Goal: Task Accomplishment & Management: Use online tool/utility

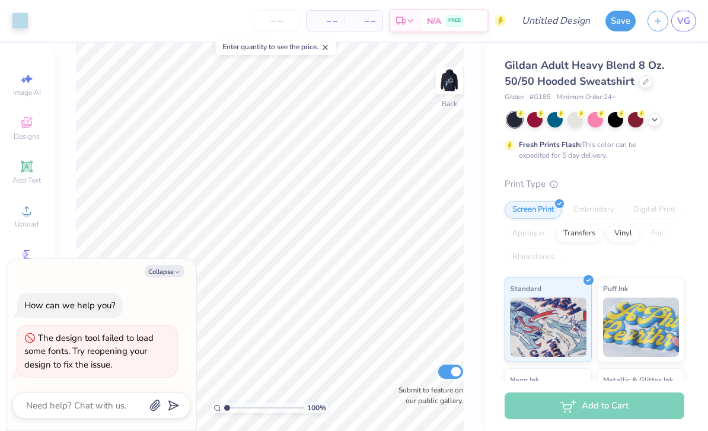
type textarea "x"
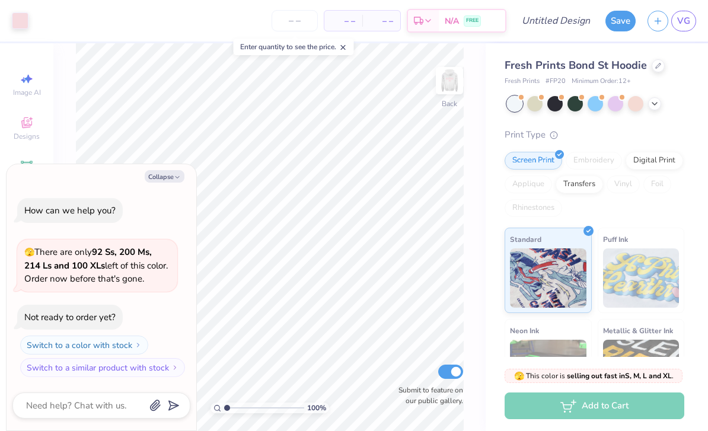
click at [152, 173] on button "Collapse" at bounding box center [165, 176] width 40 height 12
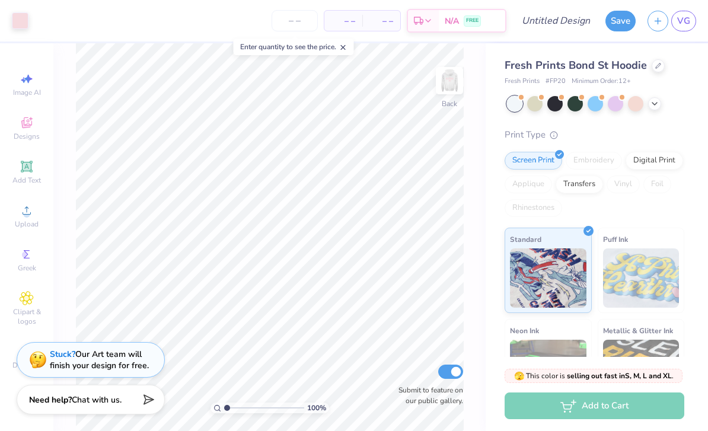
click at [576, 108] on div at bounding box center [575, 103] width 15 height 15
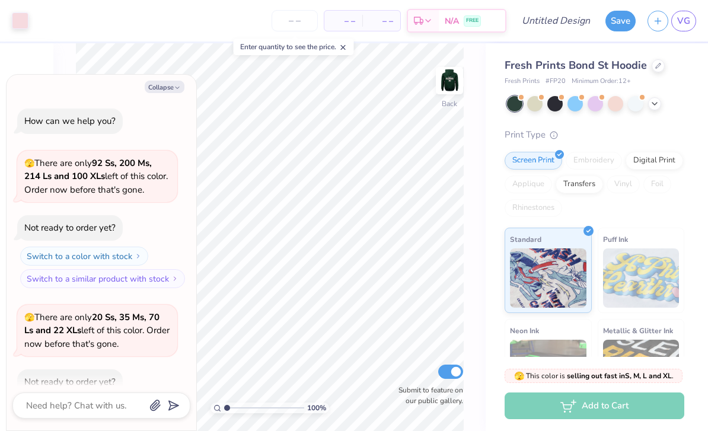
scroll to position [62, 0]
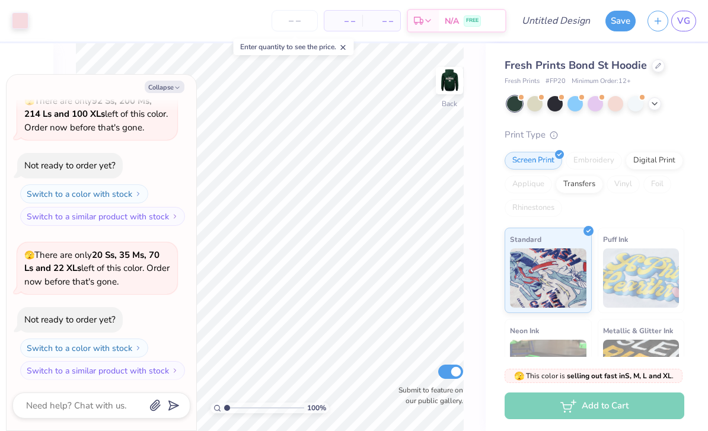
click at [658, 107] on div at bounding box center [654, 103] width 13 height 13
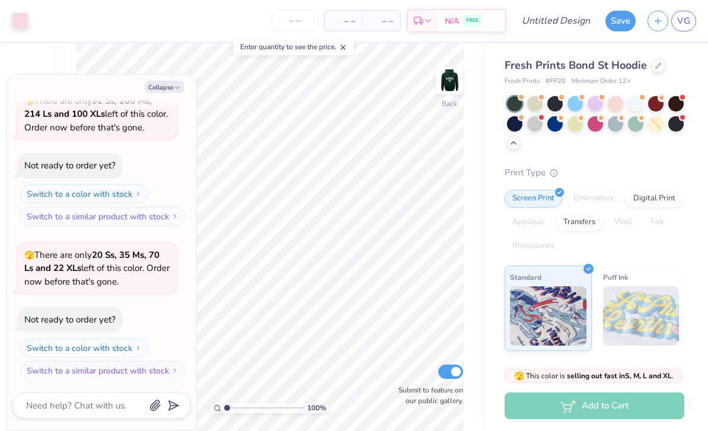
click at [557, 130] on div at bounding box center [554, 123] width 15 height 15
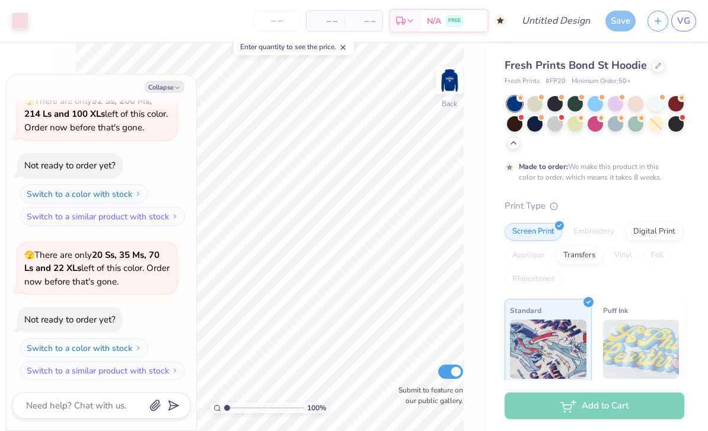
scroll to position [160, 0]
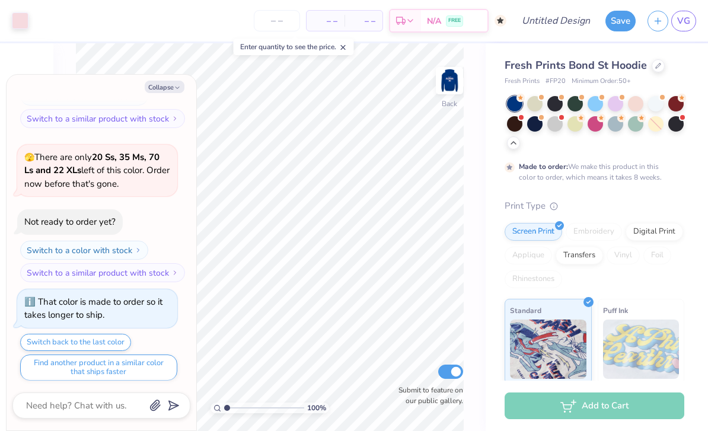
click at [519, 123] on div at bounding box center [514, 123] width 15 height 15
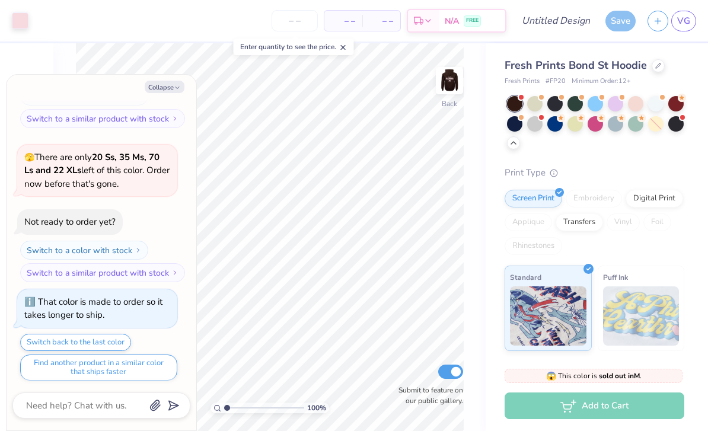
scroll to position [384, 0]
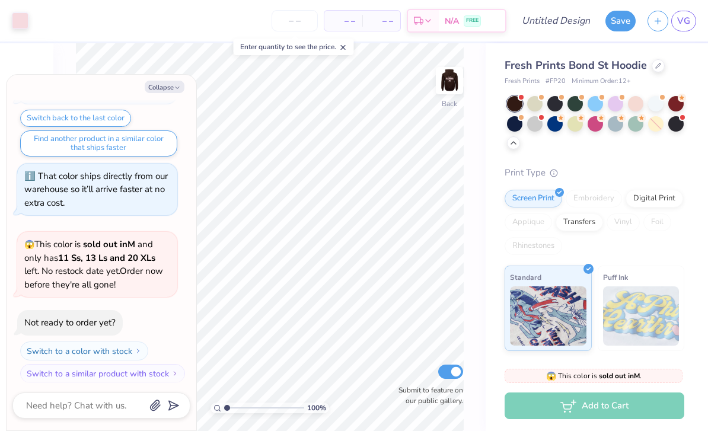
click at [519, 126] on div at bounding box center [514, 123] width 15 height 15
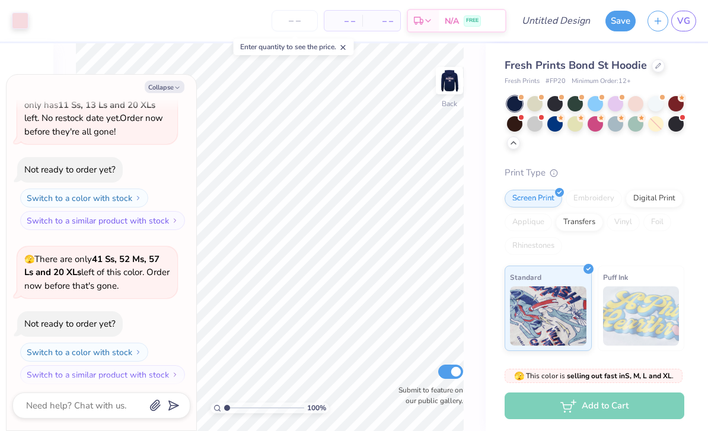
click at [181, 88] on button "Collapse" at bounding box center [165, 87] width 40 height 12
type textarea "x"
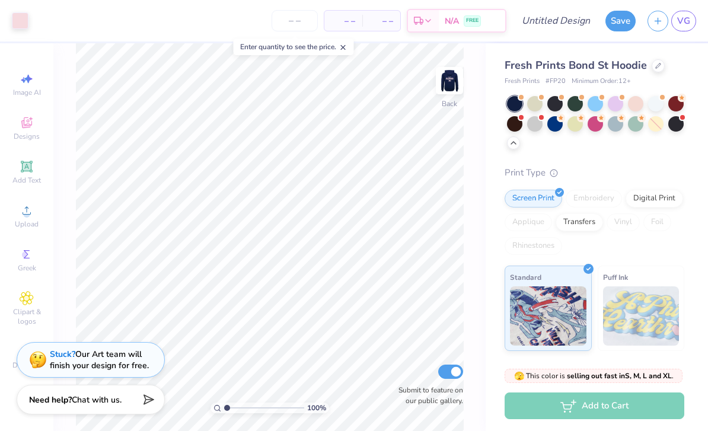
click at [628, 306] on img at bounding box center [641, 315] width 77 height 59
click at [657, 66] on icon at bounding box center [658, 66] width 6 height 6
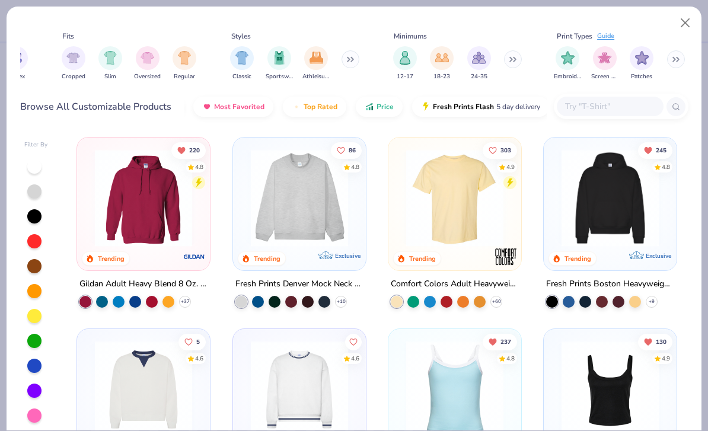
scroll to position [0, 739]
click button
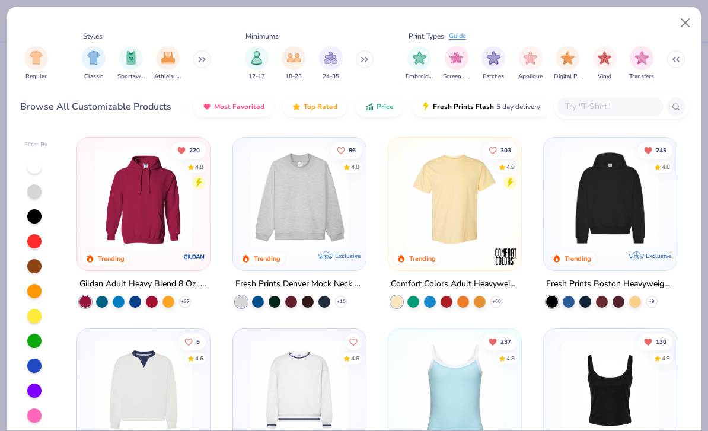
scroll to position [0, 887]
click button
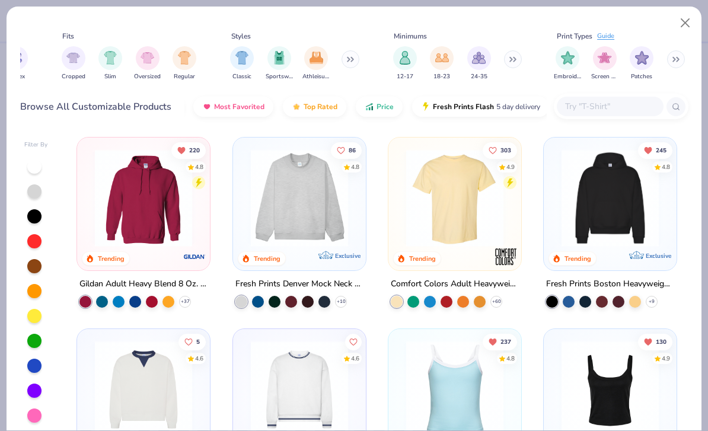
scroll to position [0, 739]
click button
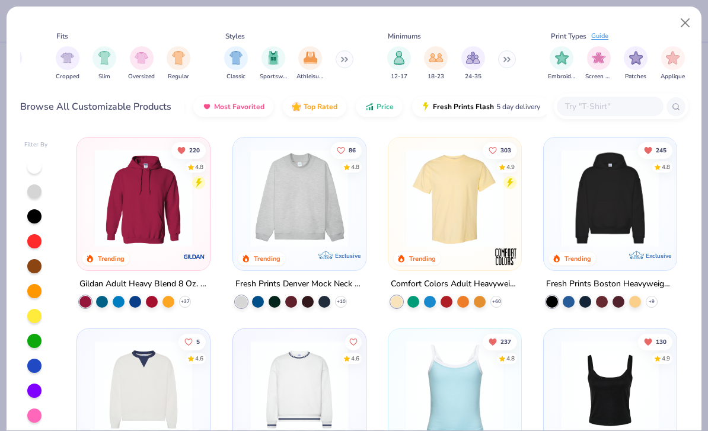
click div "Guide"
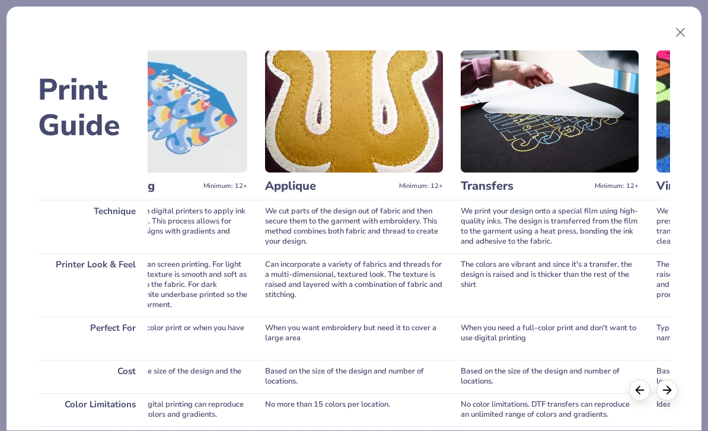
scroll to position [0, 457]
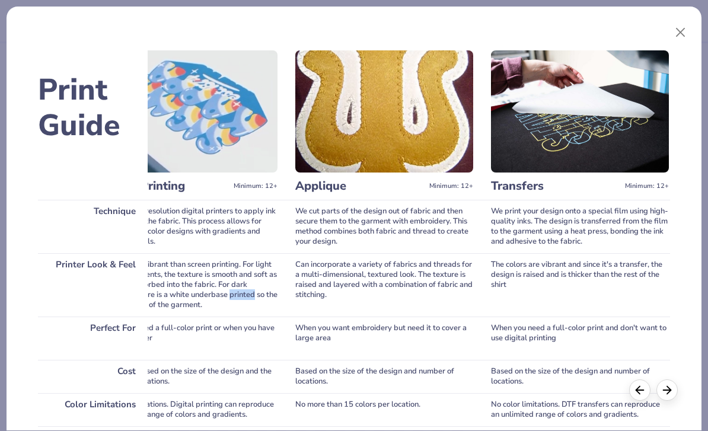
click div "When you need a full-color print or when you have a smaller order"
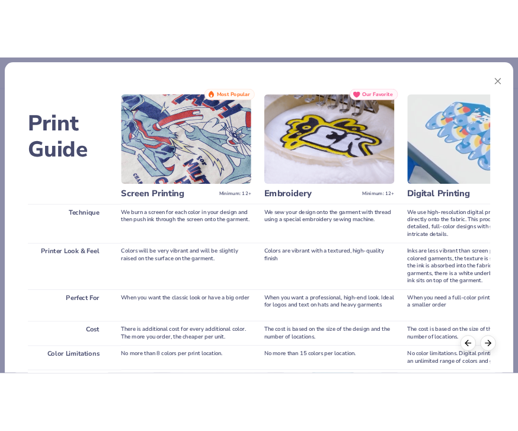
scroll to position [0, 0]
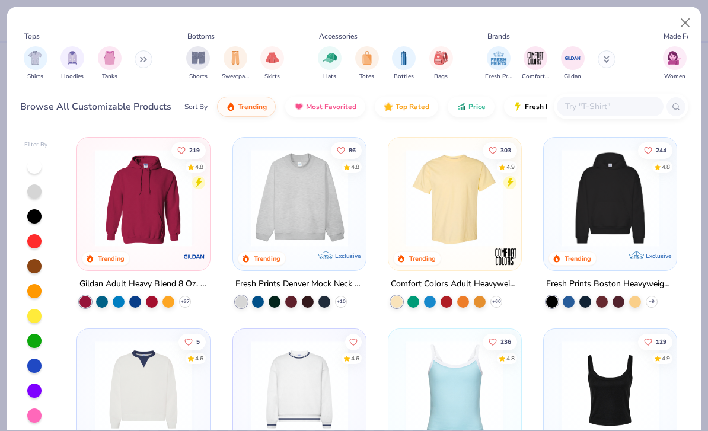
click at [674, 27] on button "Close" at bounding box center [685, 23] width 23 height 23
click at [673, 27] on div "Tops Shirts Hoodies Tanks Bottoms Shorts Sweatpants Skirts Accessories Hats Tot…" at bounding box center [354, 58] width 668 height 63
click at [676, 27] on button "Close" at bounding box center [685, 23] width 23 height 23
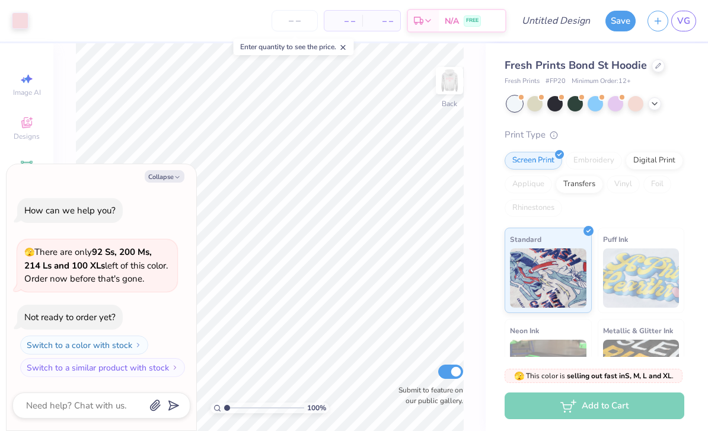
click at [650, 260] on img at bounding box center [641, 277] width 77 height 59
click at [642, 257] on img at bounding box center [641, 277] width 77 height 59
click at [651, 69] on div "Fresh Prints Bond St Hoodie" at bounding box center [595, 66] width 180 height 16
click at [90, 413] on textarea at bounding box center [85, 405] width 120 height 15
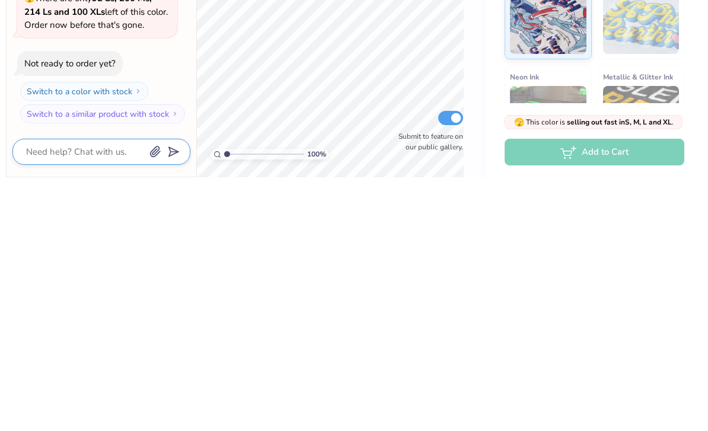
type textarea "x"
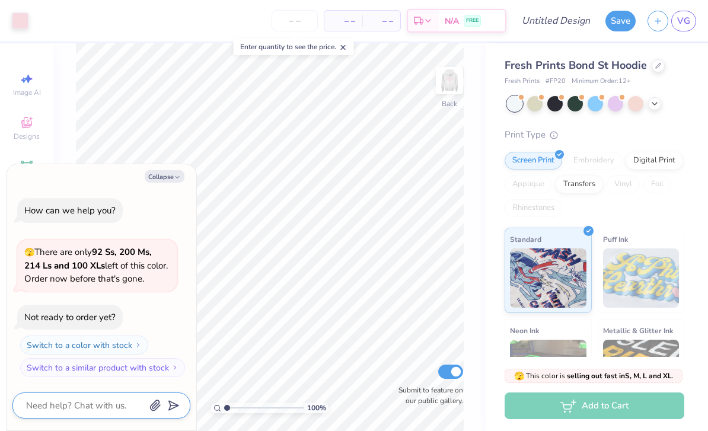
type textarea "w"
type textarea "x"
type textarea "wh"
type textarea "x"
type textarea "wha"
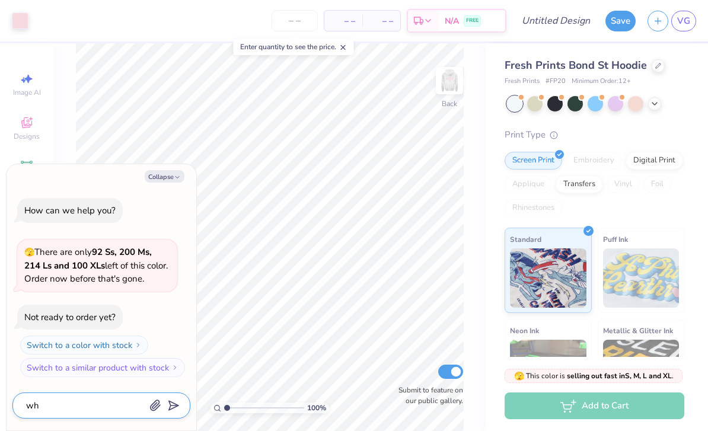
type textarea "x"
type textarea "what"
type textarea "x"
type textarea "what"
type textarea "x"
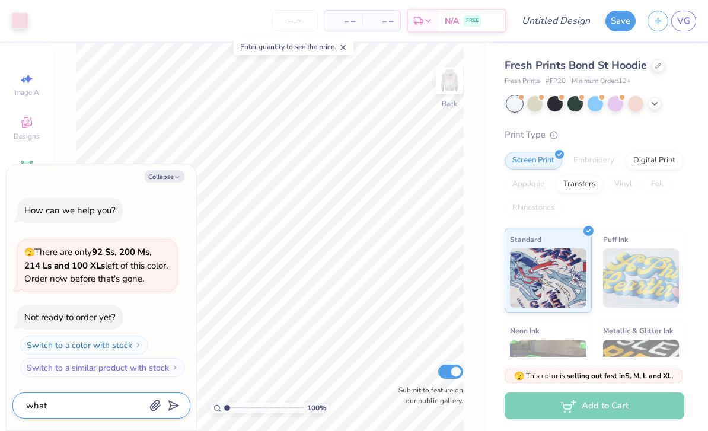
type textarea "what h"
type textarea "x"
type textarea "what ho"
type textarea "x"
type textarea "what hoo"
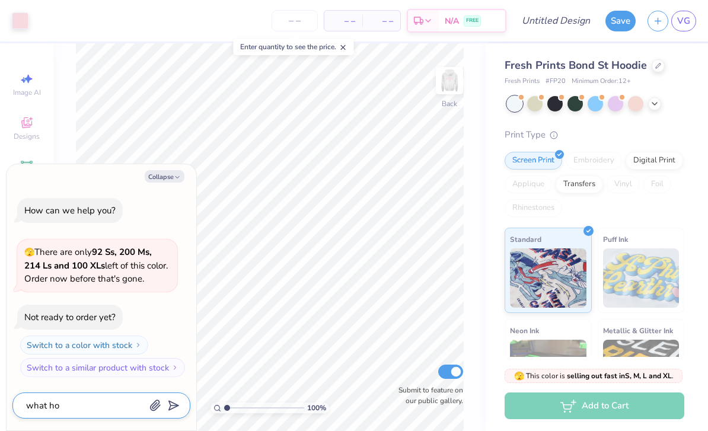
type textarea "x"
type textarea "what hood"
type textarea "x"
type textarea "what hoodi"
type textarea "x"
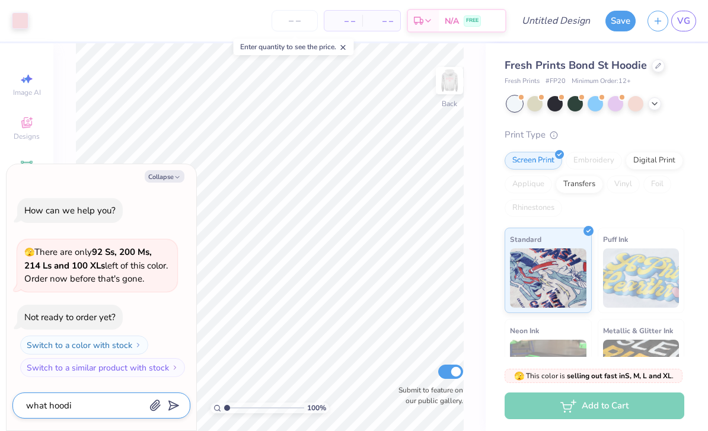
type textarea "what hoodie"
type textarea "x"
type textarea "what hoodies"
type textarea "x"
type textarea "what hoodies"
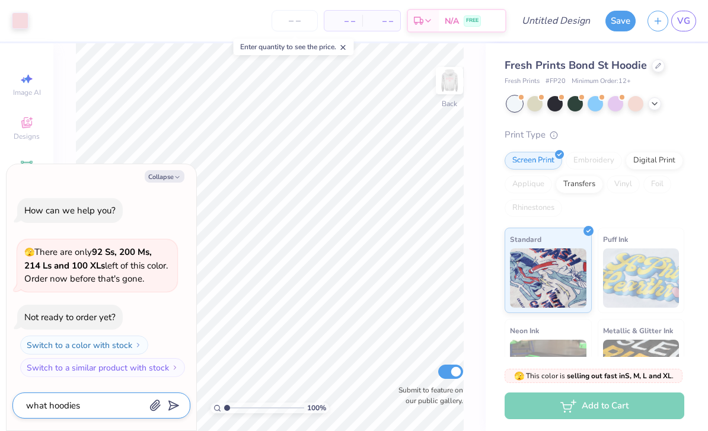
type textarea "x"
type textarea "what hoodies c"
type textarea "x"
type textarea "what hoodies ca"
type textarea "x"
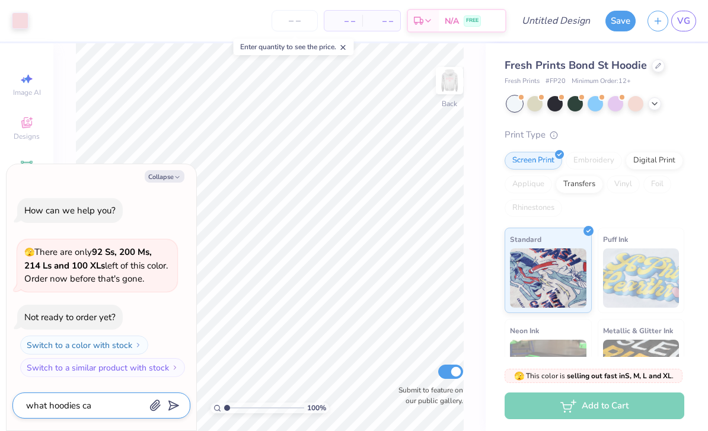
type textarea "what hoodies can"
type textarea "x"
type textarea "what hoodies can"
type textarea "x"
type textarea "what hoodies can i"
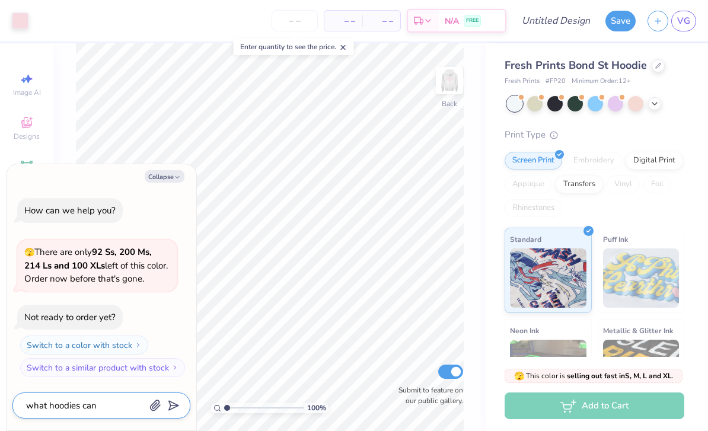
type textarea "x"
type textarea "what hoodies can i"
type textarea "x"
type textarea "what hoodies can i d"
type textarea "x"
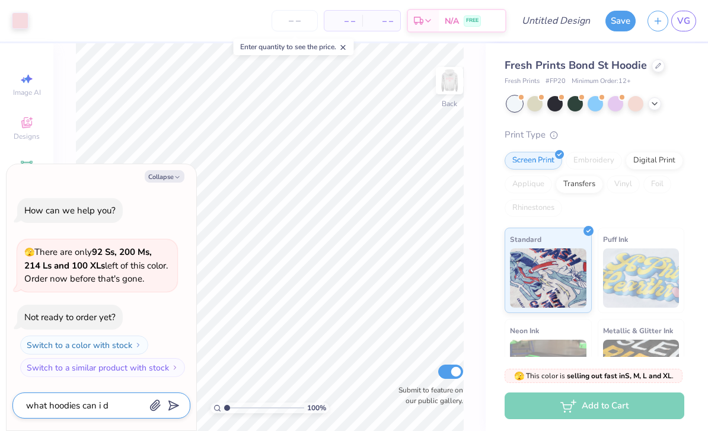
type textarea "what hoodies can i do"
type textarea "x"
type textarea "what hoodies can i do"
type textarea "x"
type textarea "what hoodies can i do p"
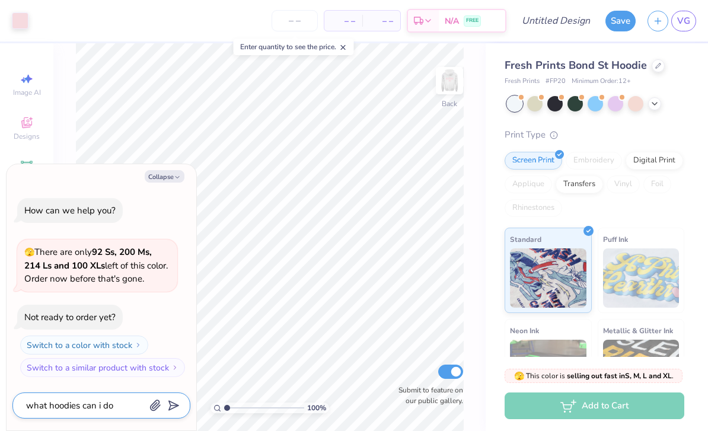
type textarea "x"
type textarea "what hoodies can i do pi"
type textarea "x"
type textarea "what hoodies can i do p"
type textarea "x"
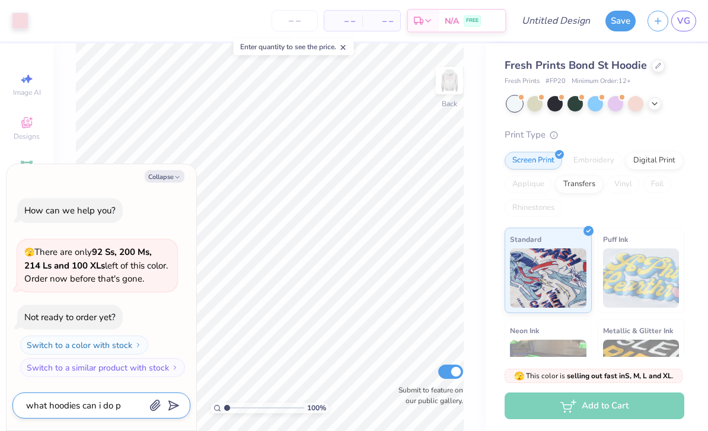
type textarea "what hoodies can i do pu"
type textarea "x"
type textarea "what hoodies can i do puf"
type textarea "x"
type textarea "what hoodies can i do puff"
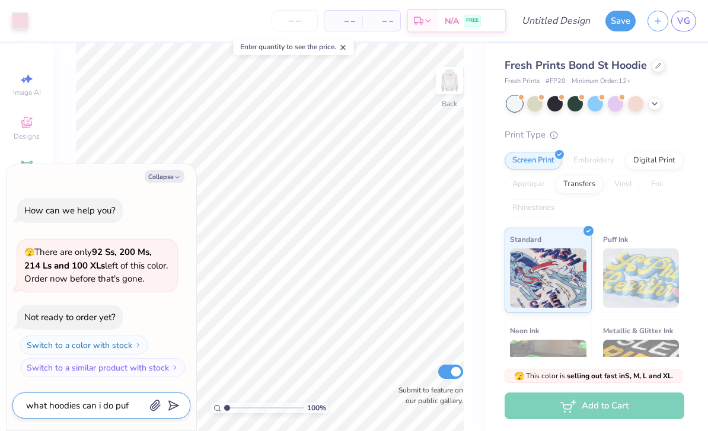
type textarea "x"
type textarea "what hoodies can i do puff"
type textarea "x"
type textarea "what hoodies can i do puff i"
type textarea "x"
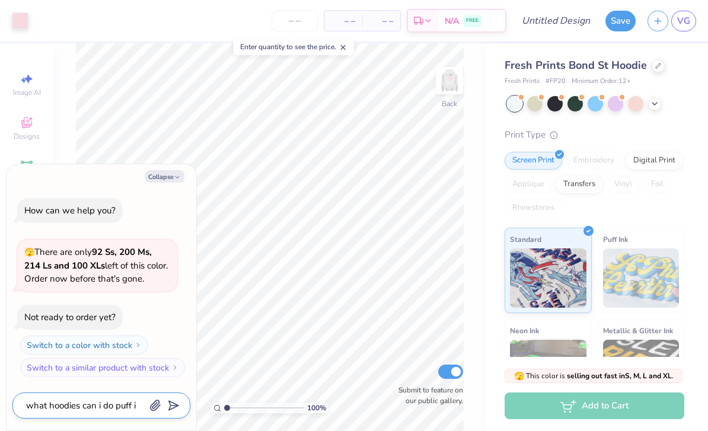
type textarea "what hoodies can i do puff in"
type textarea "x"
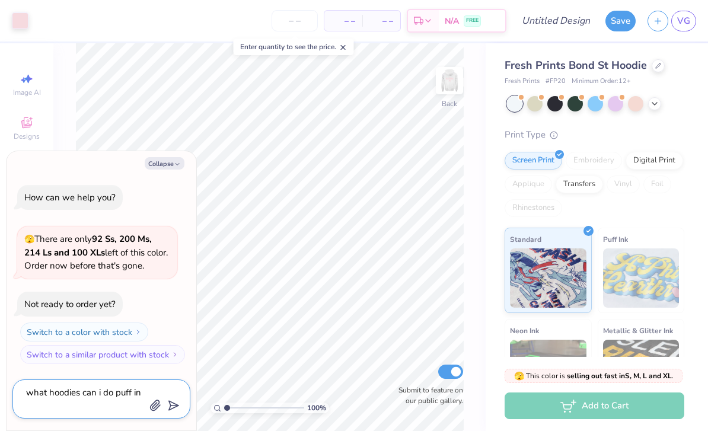
type textarea "what hoodies can i do puff ink"
type textarea "x"
type textarea "what hoodies can i do puff ink"
type textarea "x"
type textarea "what hoodies can i do puff ink o"
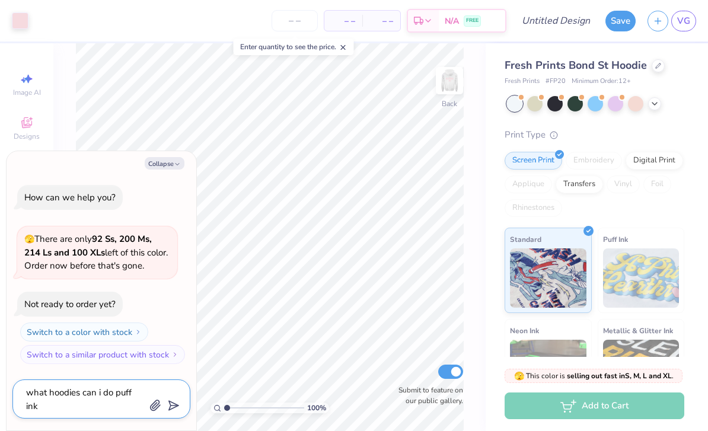
type textarea "x"
type textarea "what hoodies can i do puff ink on"
type textarea "x"
type textarea "what hoodies can i do puff ink on"
type textarea "x"
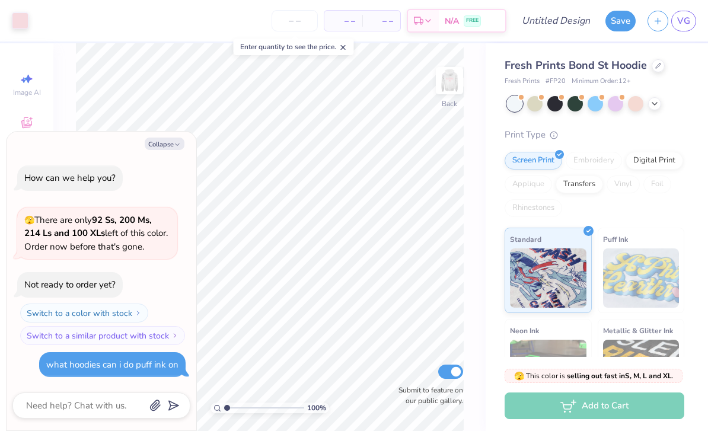
click at [162, 142] on button "Collapse" at bounding box center [165, 144] width 40 height 12
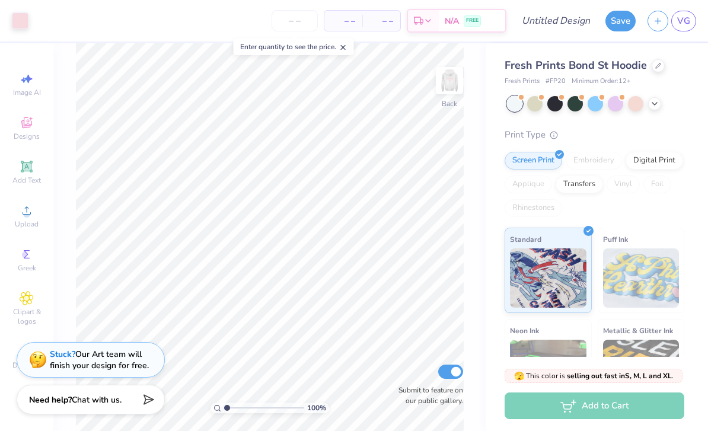
click at [161, 142] on button "Collapse" at bounding box center [165, 144] width 40 height 12
click at [661, 104] on div at bounding box center [654, 103] width 13 height 13
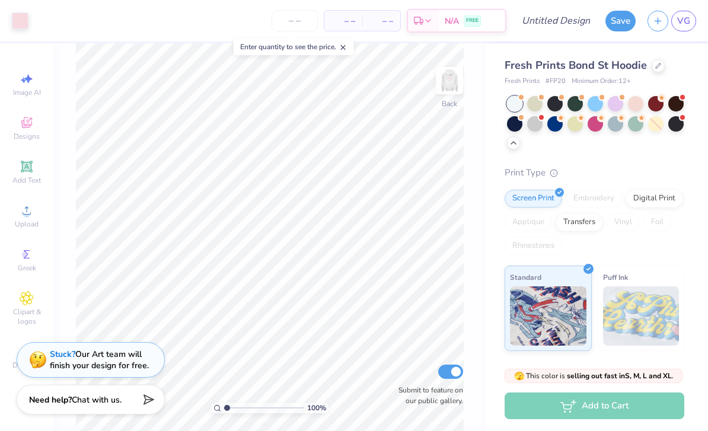
click at [550, 124] on div at bounding box center [554, 123] width 15 height 15
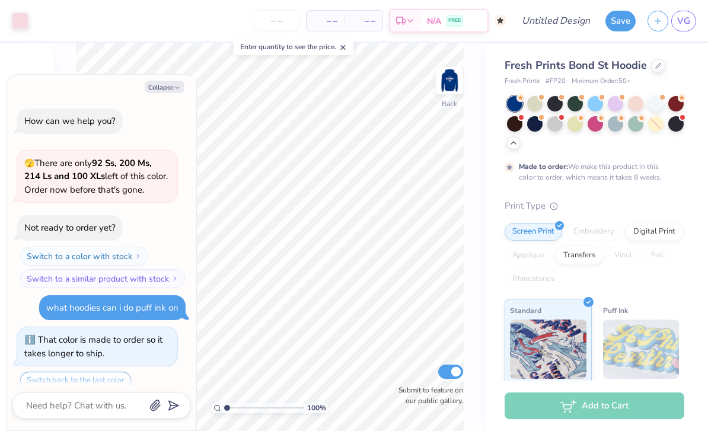
scroll to position [39, 0]
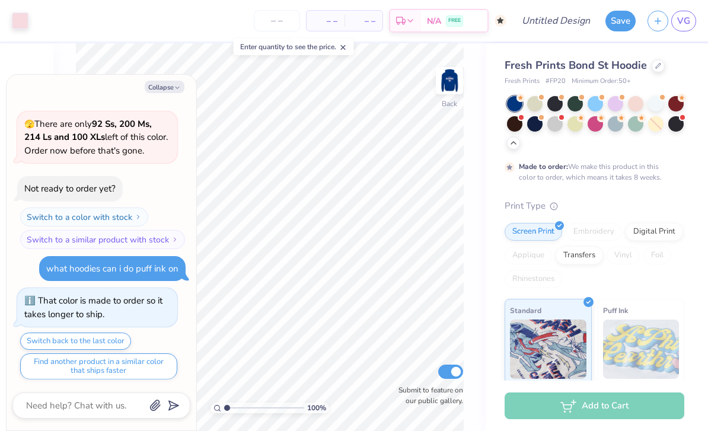
click at [561, 101] on div at bounding box center [554, 103] width 15 height 15
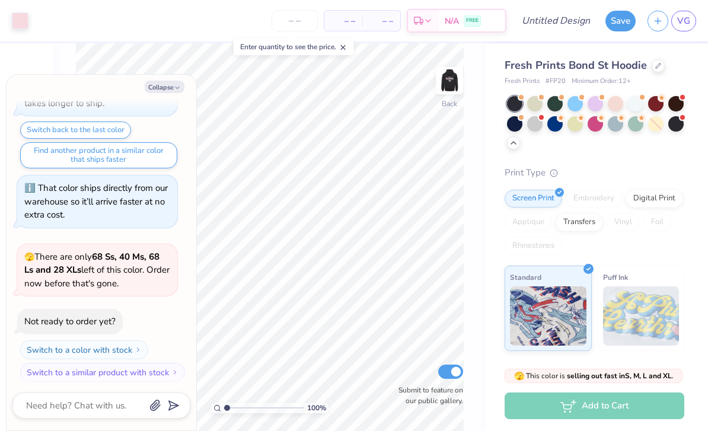
scroll to position [319, 0]
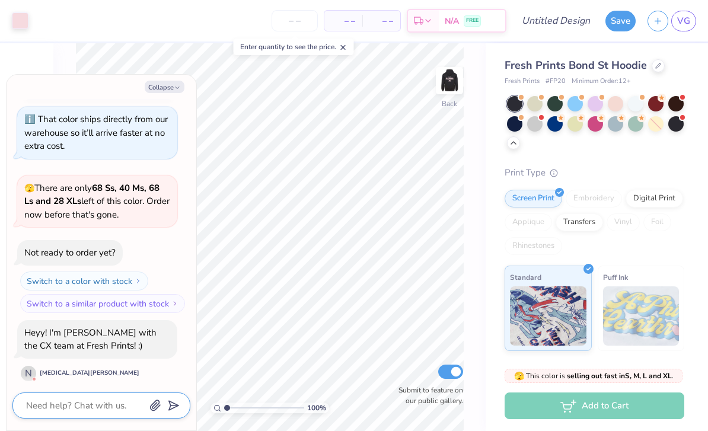
click at [78, 404] on textarea at bounding box center [85, 405] width 120 height 15
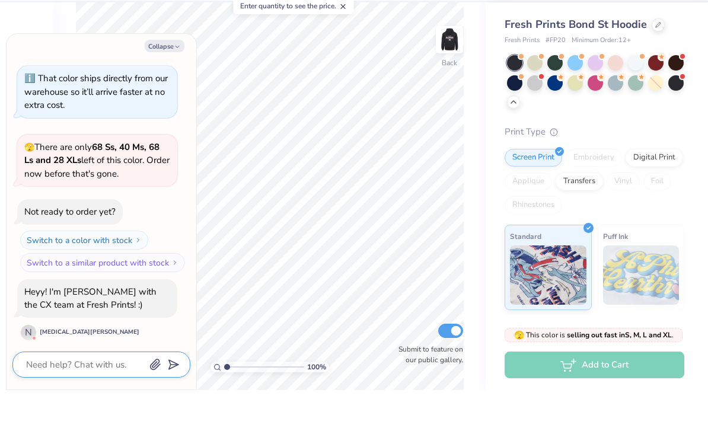
type textarea "x"
type textarea "h"
type textarea "x"
type textarea "hi"
type textarea "x"
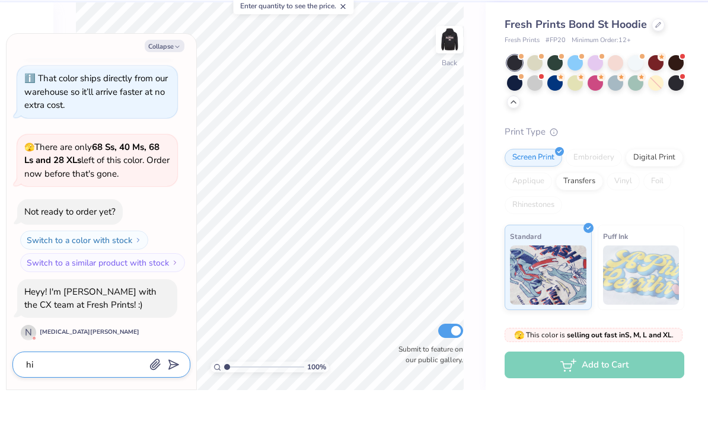
type textarea "hi"
type textarea "x"
type textarea "hi i"
type textarea "x"
type textarea "hi i"
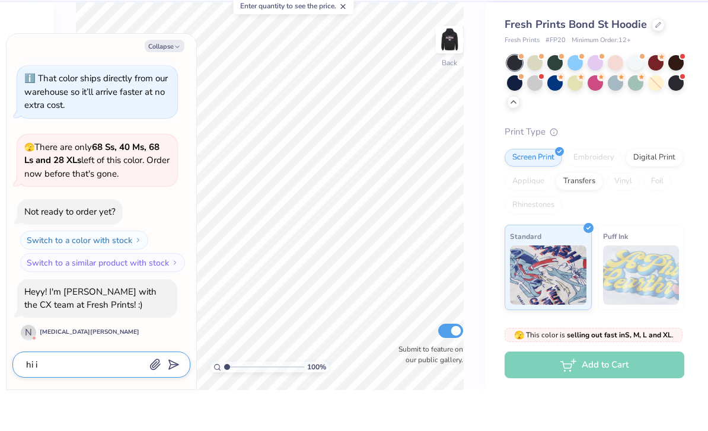
type textarea "x"
type textarea "hi i a"
type textarea "x"
type textarea "hi i am"
type textarea "x"
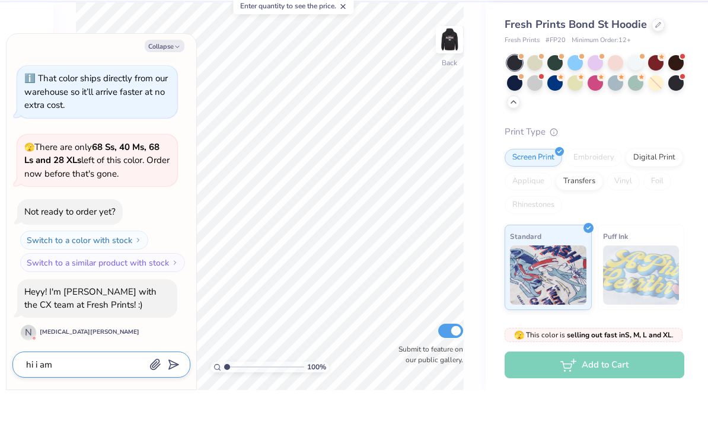
type textarea "hi i am w"
type textarea "x"
type textarea "hi i am wo"
type textarea "x"
type textarea "hi i am won"
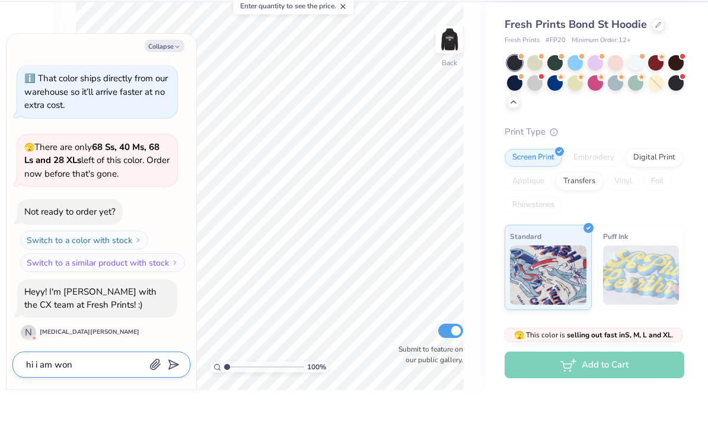
type textarea "x"
type textarea "hi i am wone"
type textarea "x"
type textarea "hi i am woner"
type textarea "x"
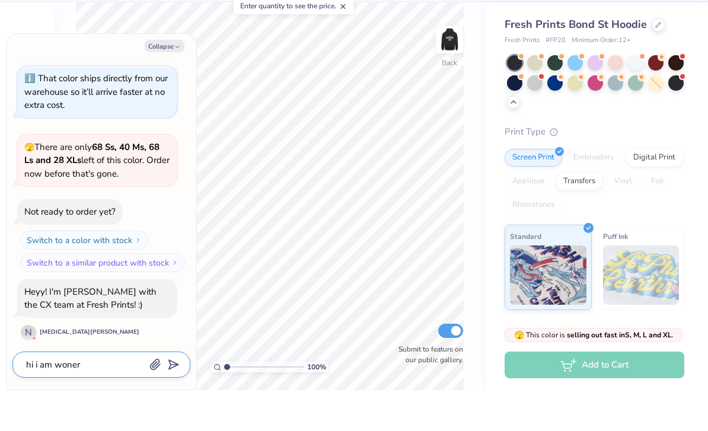
type textarea "hi i am woneri"
type textarea "x"
type textarea "hi i am wonerin"
type textarea "x"
type textarea "hi i am wonering"
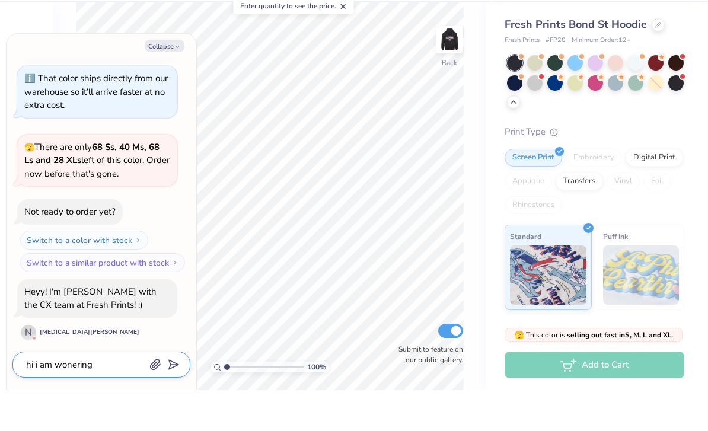
type textarea "x"
type textarea "hi i am wondering"
type textarea "x"
type textarea "hi i am wondering"
type textarea "x"
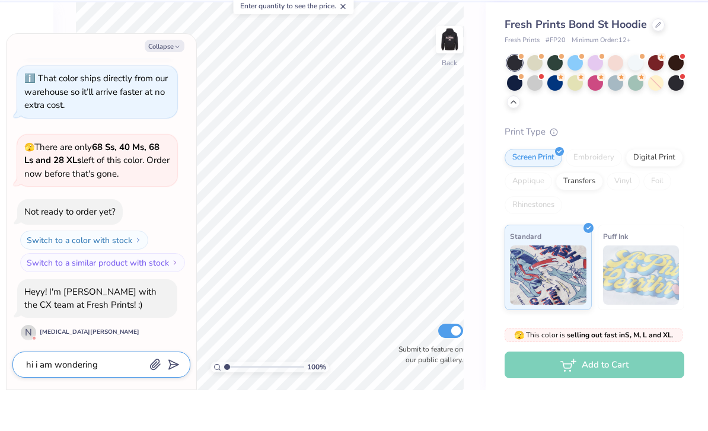
type textarea "hi i am wondering w"
type textarea "x"
type textarea "hi i am wondering wh"
type textarea "x"
type textarea "hi i am wondering wha"
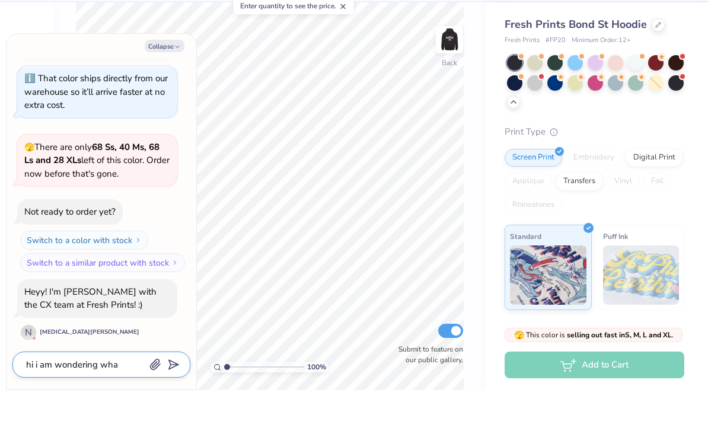
type textarea "x"
type textarea "hi i am wondering what"
type textarea "x"
type textarea "hi i am wondering what"
type textarea "x"
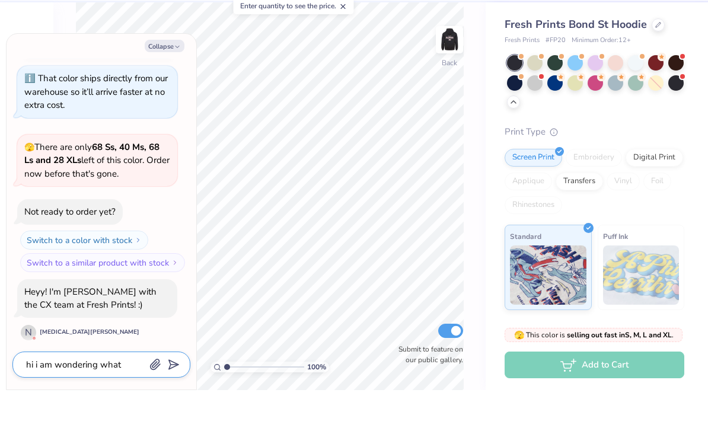
type textarea "hi i am wondering what h"
type textarea "x"
type textarea "hi i am wondering what ho"
type textarea "x"
type textarea "hi i am wondering what hoo"
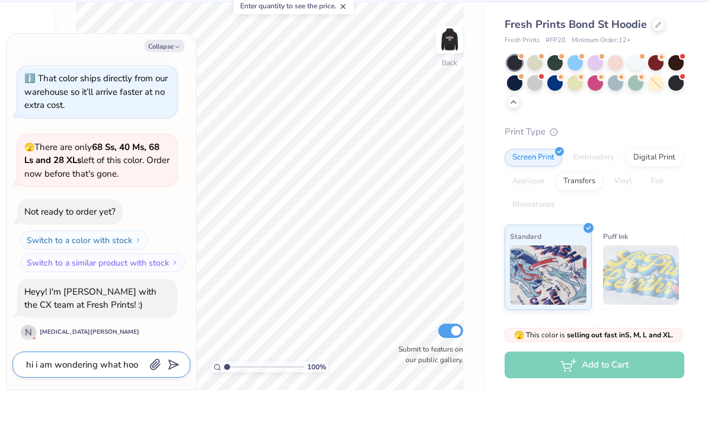
type textarea "x"
type textarea "hi i am wondering what hood"
type textarea "x"
type textarea "hi i am wondering what hoodi"
type textarea "x"
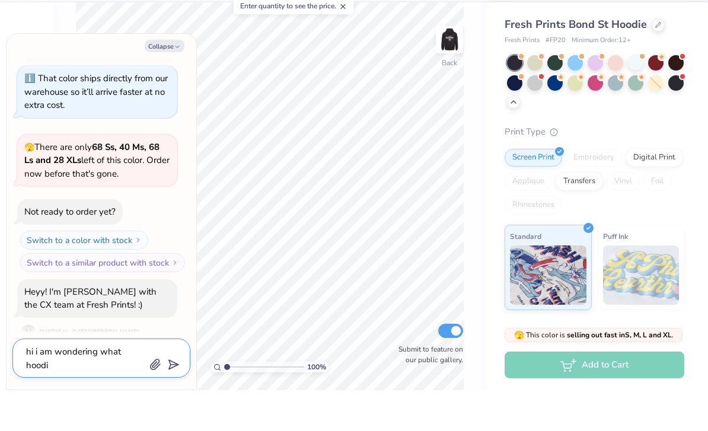
type textarea "hi i am wondering what hoodie"
type textarea "x"
type textarea "hi i am wondering what hoodies"
type textarea "x"
type textarea "hi i am wondering what hoodies"
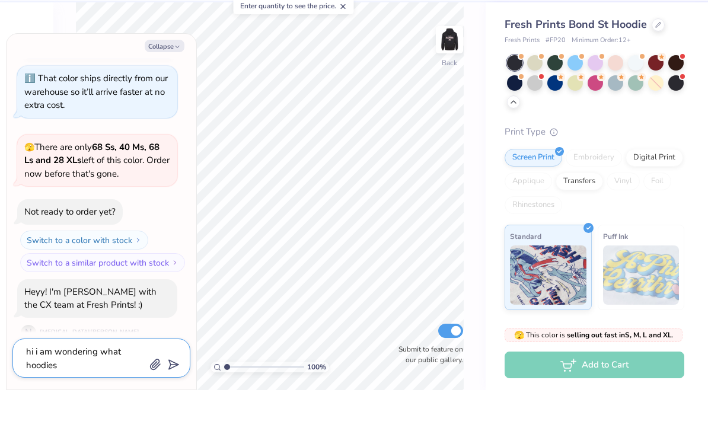
type textarea "x"
type textarea "hi i am wondering what hoodies c"
type textarea "x"
type textarea "hi i am wondering what hoodies ca"
type textarea "x"
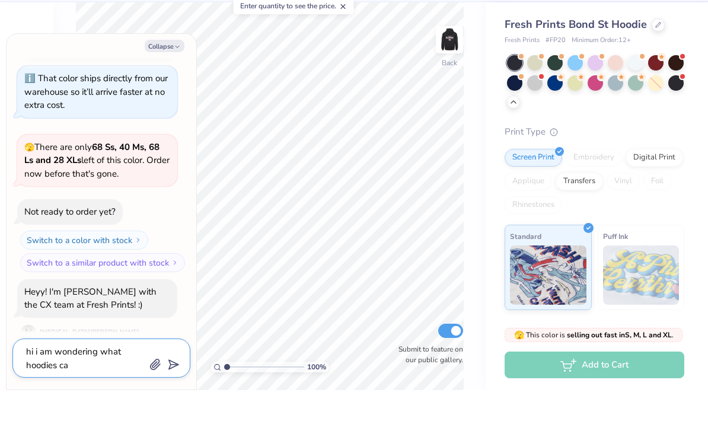
type textarea "hi i am wondering what hoodies can"
type textarea "x"
type textarea "hi i am wondering what hoodies can"
type textarea "x"
type textarea "hi i am wondering what hoodies can p"
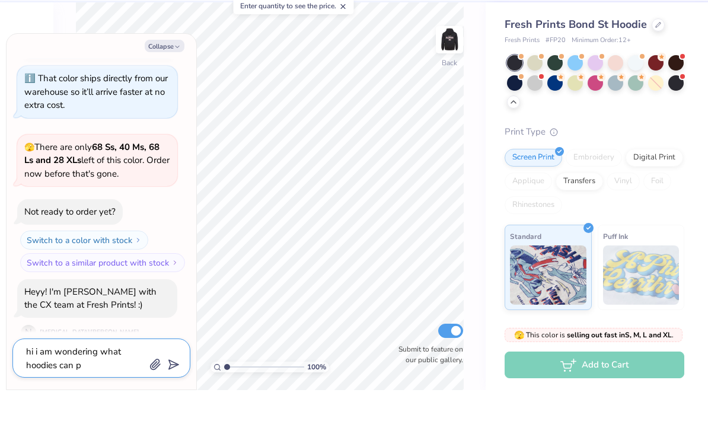
type textarea "x"
type textarea "hi i am wondering what hoodies can pr"
type textarea "x"
type textarea "hi i am wondering what hoodies can pri"
type textarea "x"
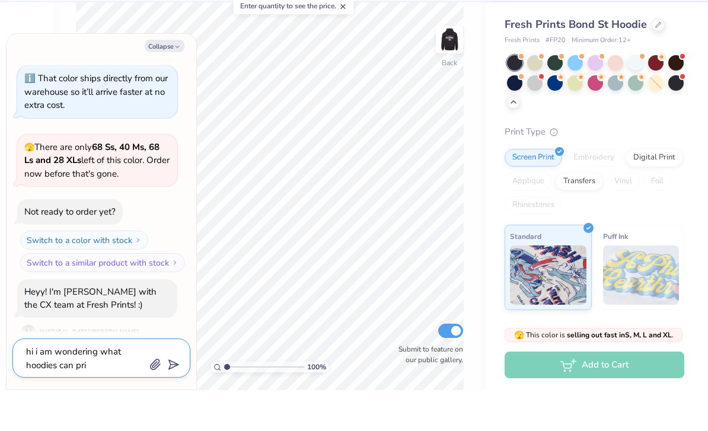
type textarea "hi i am wondering what hoodies can pr"
type textarea "x"
type textarea "hi i am wondering what hoodies can p"
type textarea "x"
type textarea "hi i am wondering what hoodies can"
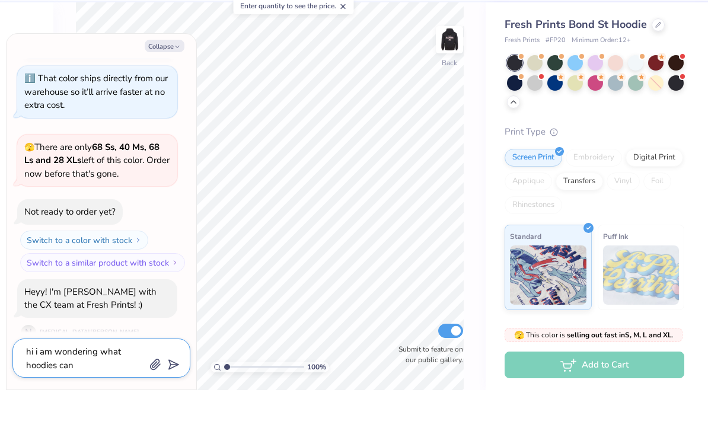
type textarea "x"
type textarea "hi i am wondering what hoodies can b"
type textarea "x"
type textarea "hi i am wondering what hoodies can be"
type textarea "x"
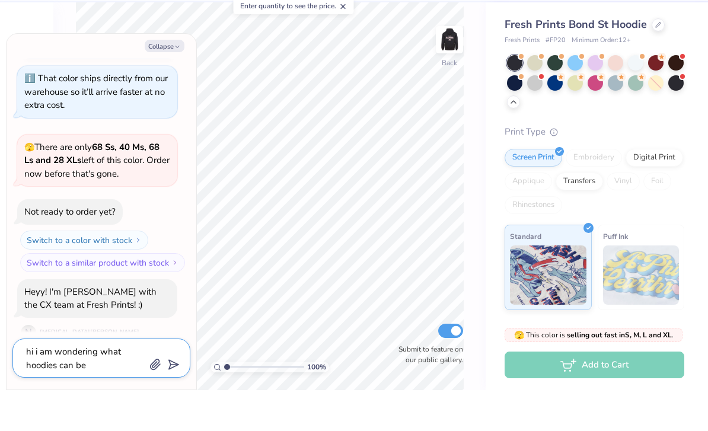
type textarea "hi i am wondering what hoodies can be"
type textarea "x"
type textarea "hi i am wondering what hoodies can be p"
type textarea "x"
type textarea "hi i am wondering what hoodies can be pr"
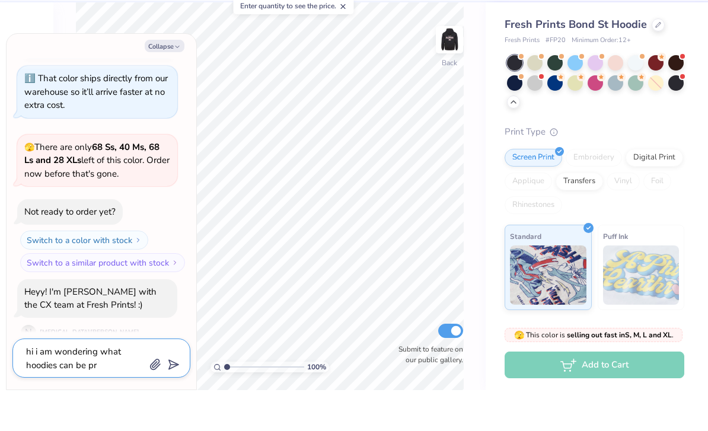
type textarea "x"
type textarea "hi i am wondering what hoodies can be pri"
type textarea "x"
type textarea "hi i am wondering what hoodies can be prin"
type textarea "x"
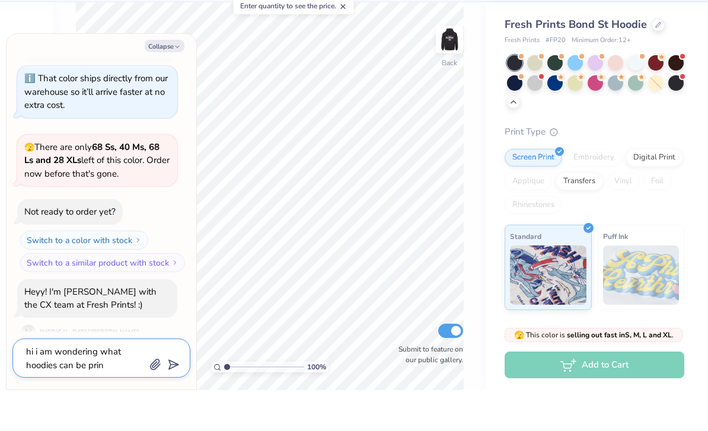
type textarea "hi i am wondering what hoodies can be print"
type textarea "x"
type textarea "hi i am wondering what hoodies can be printe"
type textarea "x"
type textarea "hi i am wondering what hoodies can be printed"
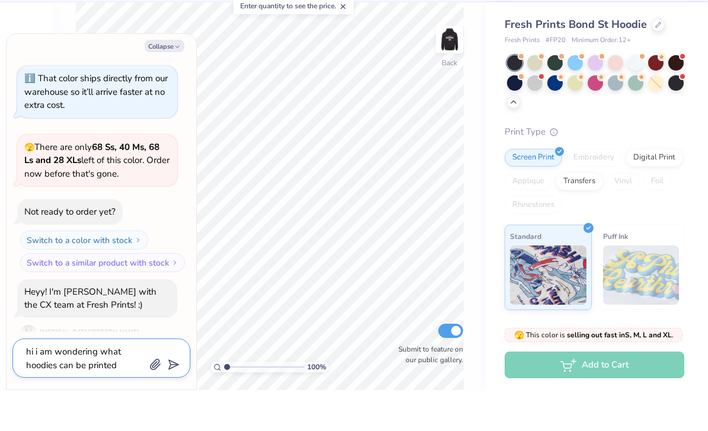
type textarea "x"
type textarea "hi i am wondering what hoodies can be printed"
type textarea "x"
type textarea "hi i am wondering what hoodies can be printed w"
type textarea "x"
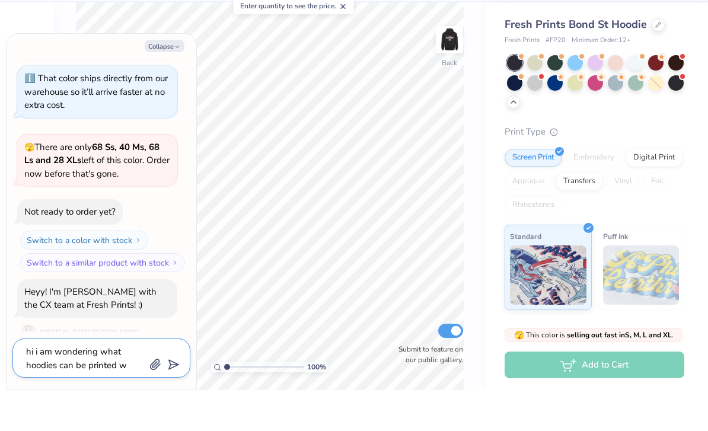
type textarea "hi i am wondering what hoodies can be printed wi"
type textarea "x"
type textarea "hi i am wondering what hoodies can be printed wit"
type textarea "x"
type textarea "hi i am wondering what hoodies can be printed with"
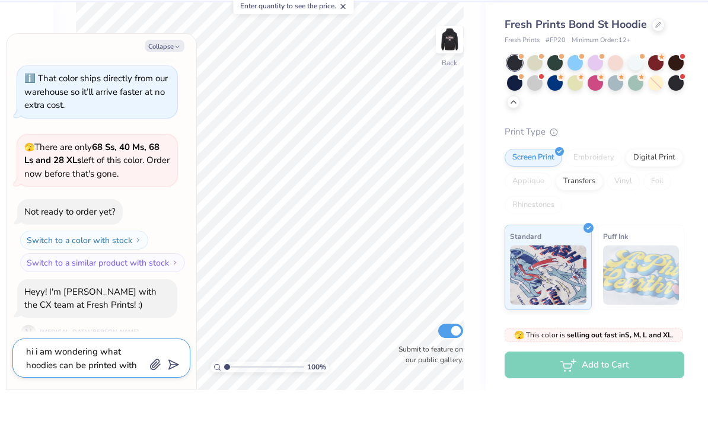
type textarea "x"
type textarea "hi i am wondering what hoodies can be printed with"
type textarea "x"
type textarea "hi i am wondering what hoodies can be printed with p"
type textarea "x"
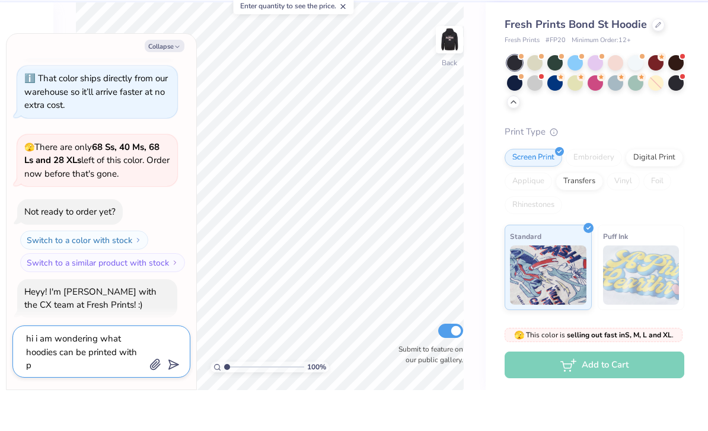
type textarea "hi i am wondering what hoodies can be printed with pu"
type textarea "x"
type textarea "hi i am wondering what hoodies can be printed with puf"
type textarea "x"
type textarea "hi i am wondering what hoodies can be printed with puff"
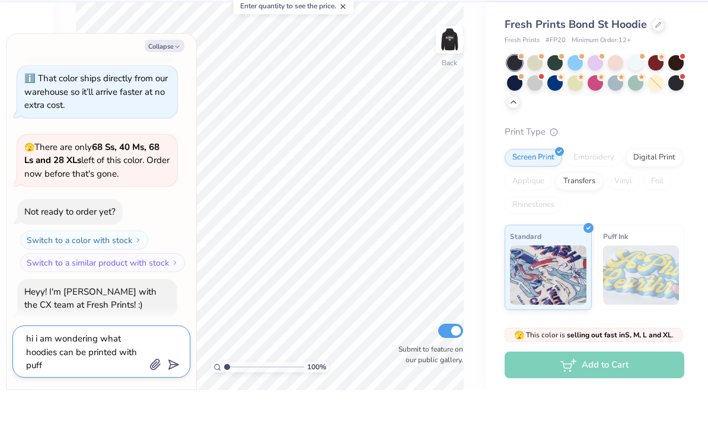
type textarea "x"
type textarea "hi i am wondering what hoodies can be printed with puff"
type textarea "x"
type textarea "hi i am wondering what hoodies can be printed with puff i"
type textarea "x"
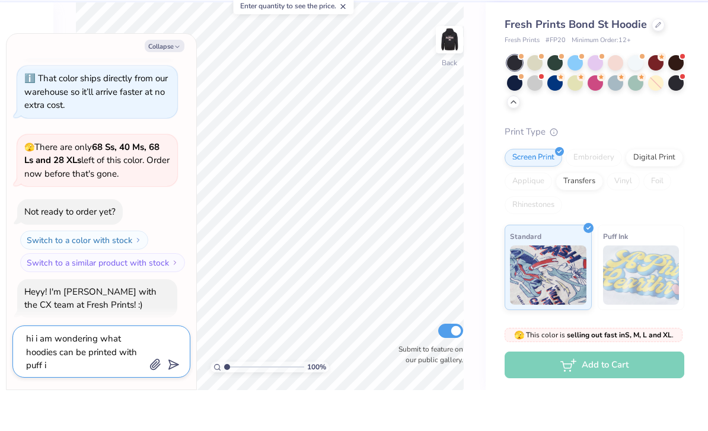
type textarea "hi i am wondering what hoodies can be printed with puff in"
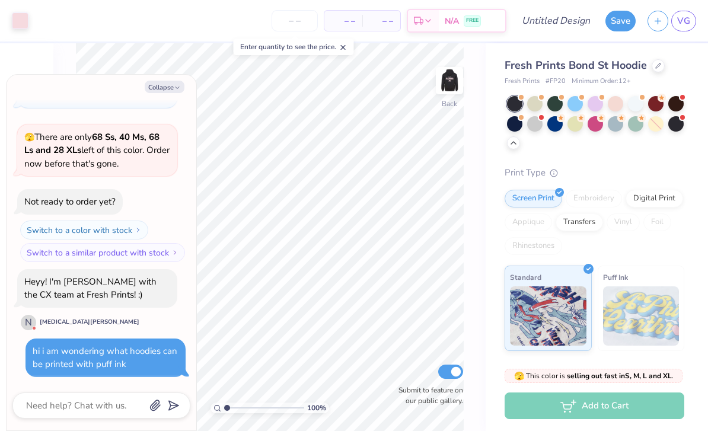
scroll to position [364, 0]
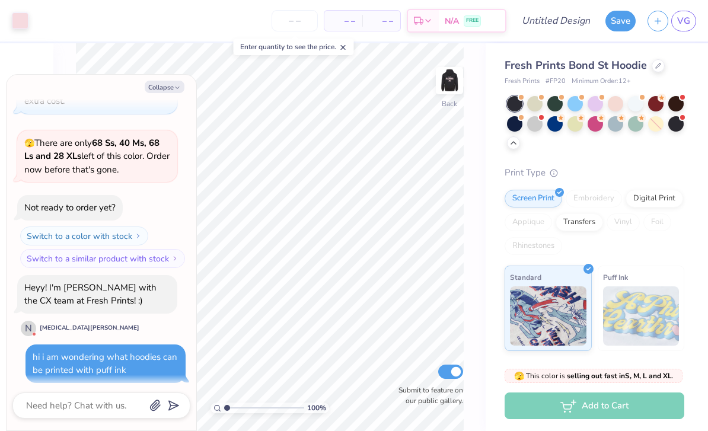
click at [173, 91] on button "Collapse" at bounding box center [165, 87] width 40 height 12
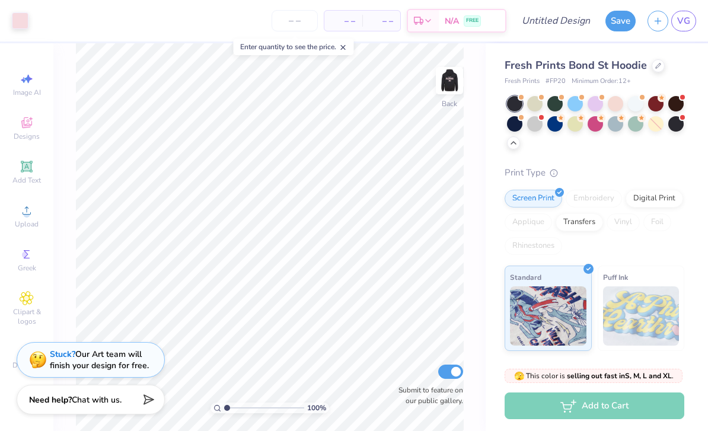
click at [374, 16] on span "– –" at bounding box center [381, 21] width 24 height 12
click at [356, 23] on div "– – Per Item" at bounding box center [343, 21] width 38 height 20
click at [299, 24] on input "number" at bounding box center [295, 20] width 46 height 21
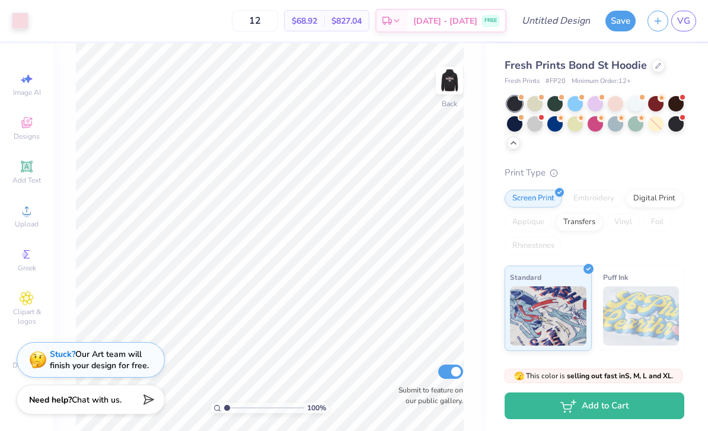
click at [668, 66] on div "Fresh Prints Bond St Hoodie" at bounding box center [595, 66] width 180 height 16
click at [657, 65] on icon at bounding box center [658, 65] width 5 height 5
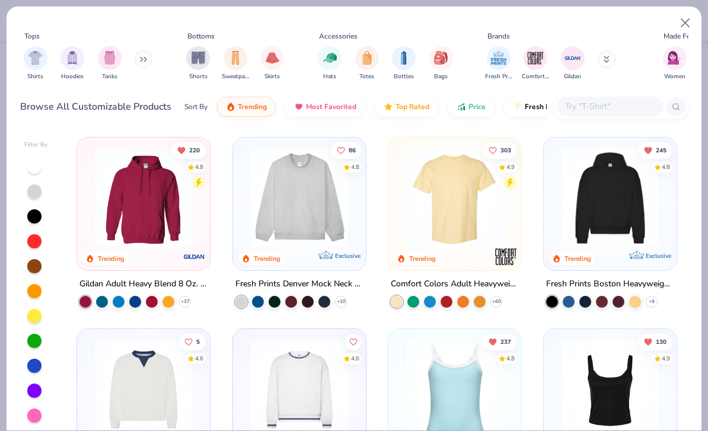
click at [661, 63] on div "Women Men Unisex" at bounding box center [711, 64] width 105 height 44
click at [687, 26] on button "Close" at bounding box center [685, 23] width 23 height 23
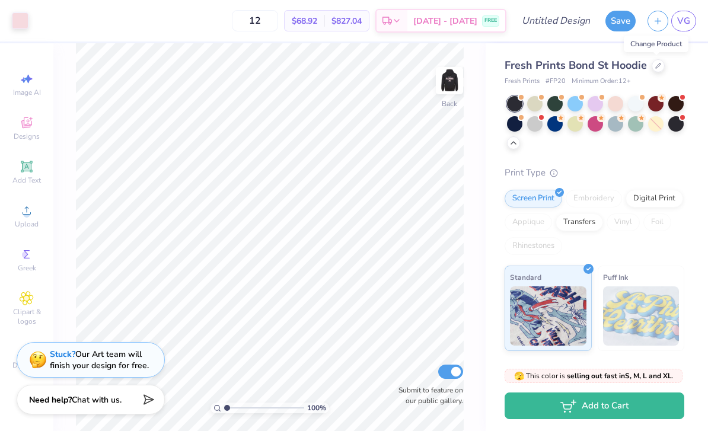
click at [656, 66] on icon at bounding box center [658, 65] width 5 height 5
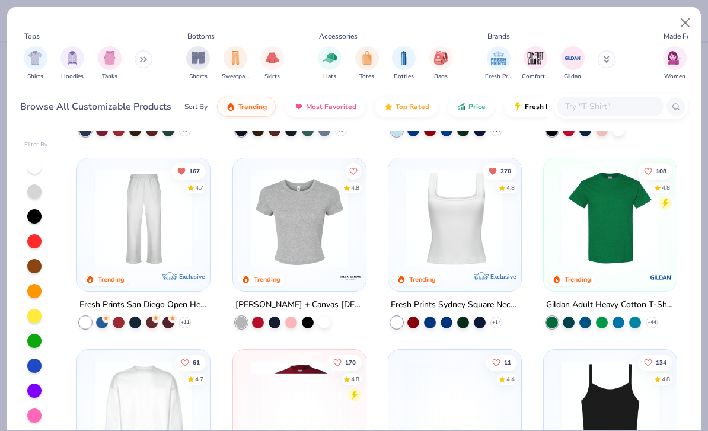
scroll to position [364, 0]
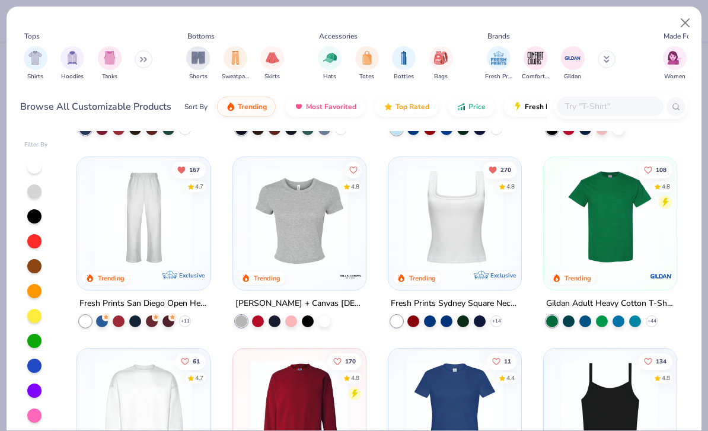
click at [68, 61] on img "filter for Hoodies" at bounding box center [72, 58] width 13 height 14
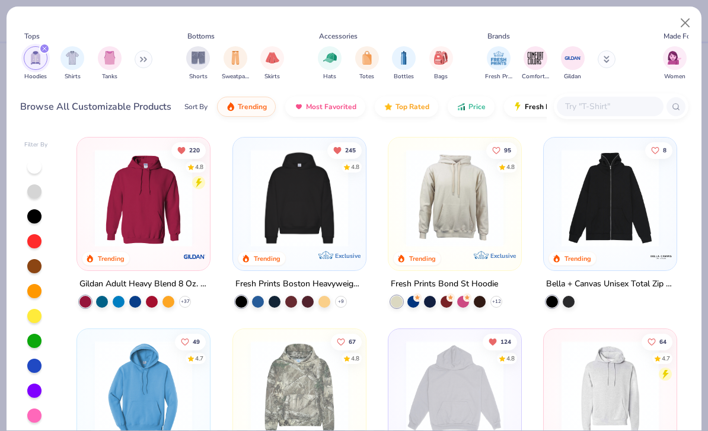
click at [104, 228] on img at bounding box center [143, 197] width 109 height 97
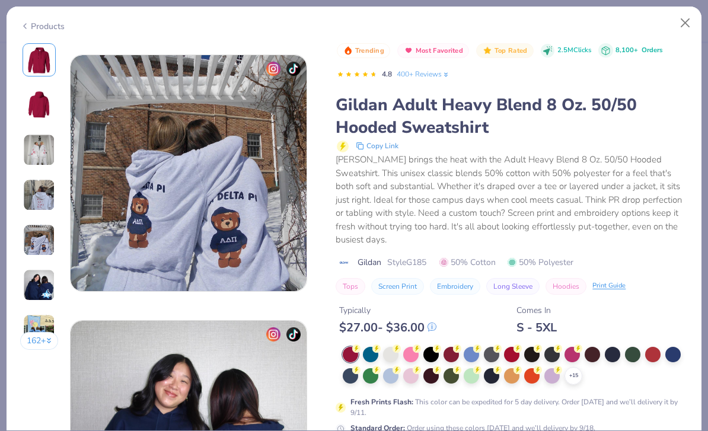
scroll to position [1605, 0]
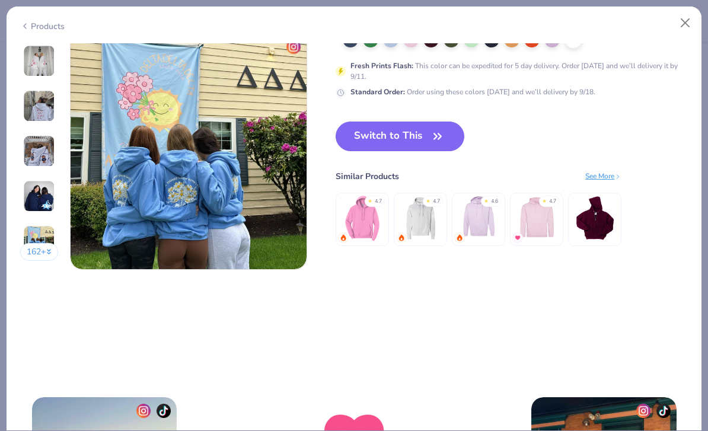
click at [408, 136] on button "Switch to This" at bounding box center [400, 137] width 129 height 30
click at [440, 142] on icon "button" at bounding box center [437, 136] width 17 height 17
click at [452, 129] on button "Switch to This" at bounding box center [400, 137] width 129 height 30
click at [439, 143] on icon "button" at bounding box center [437, 136] width 17 height 17
click at [463, 136] on button "Switch to This" at bounding box center [400, 137] width 129 height 30
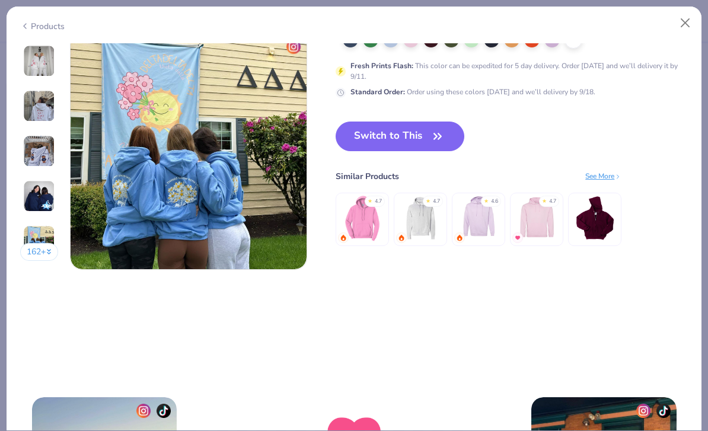
click at [448, 138] on button "Switch to This" at bounding box center [400, 137] width 129 height 30
click at [451, 139] on button "Switch to This" at bounding box center [400, 137] width 129 height 30
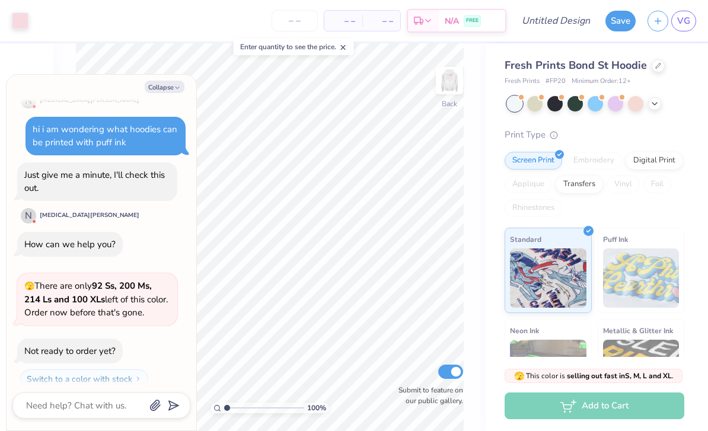
scroll to position [206, 0]
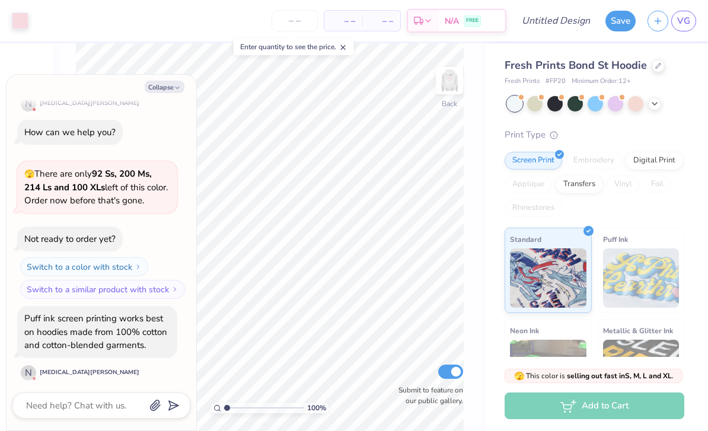
click at [651, 238] on div "Puff Ink" at bounding box center [641, 270] width 87 height 85
click at [659, 67] on div at bounding box center [658, 65] width 13 height 13
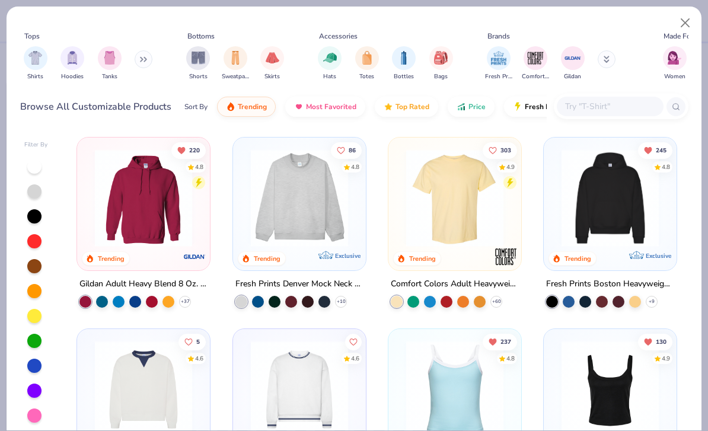
click at [77, 55] on img "filter for Hoodies" at bounding box center [72, 58] width 13 height 14
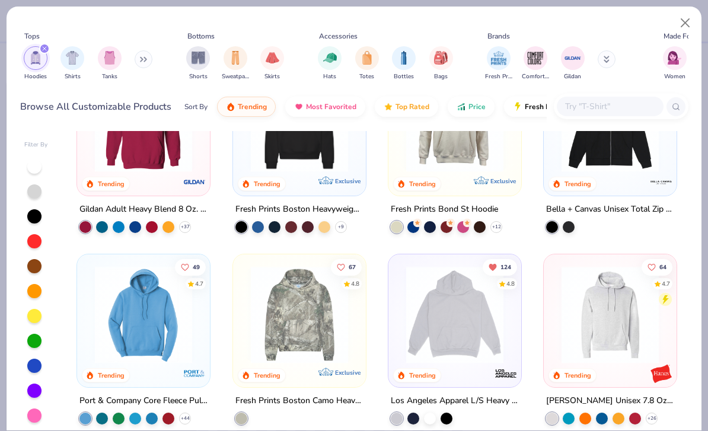
scroll to position [75, 0]
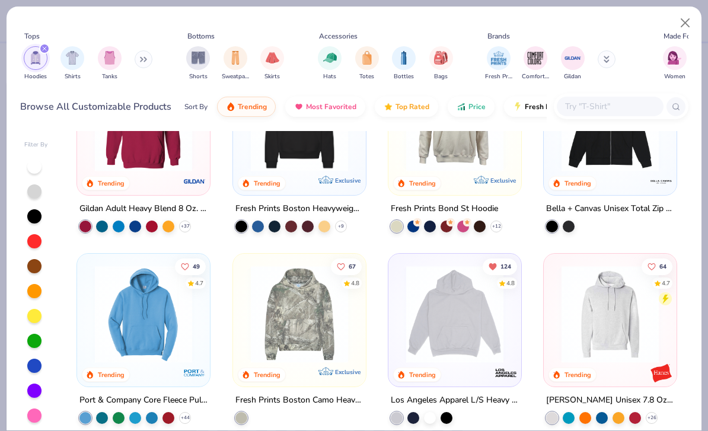
click at [347, 198] on div "245 4.8 Trending Exclusive Fresh Prints Boston Heavyweight Hoodie + 9" at bounding box center [299, 147] width 134 height 171
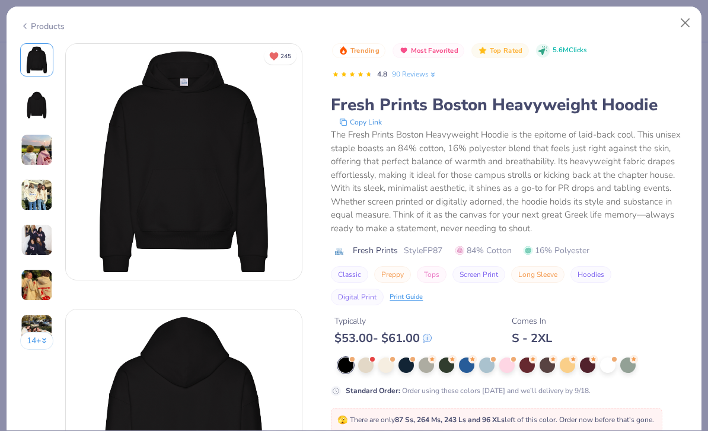
click at [448, 362] on div at bounding box center [446, 365] width 15 height 15
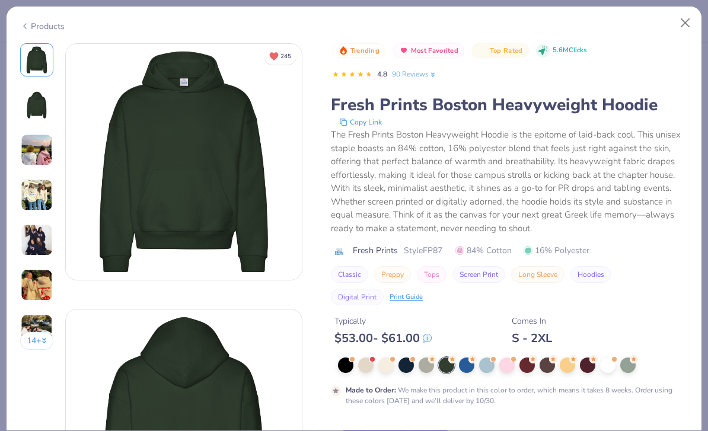
click at [413, 364] on div at bounding box center [406, 365] width 15 height 15
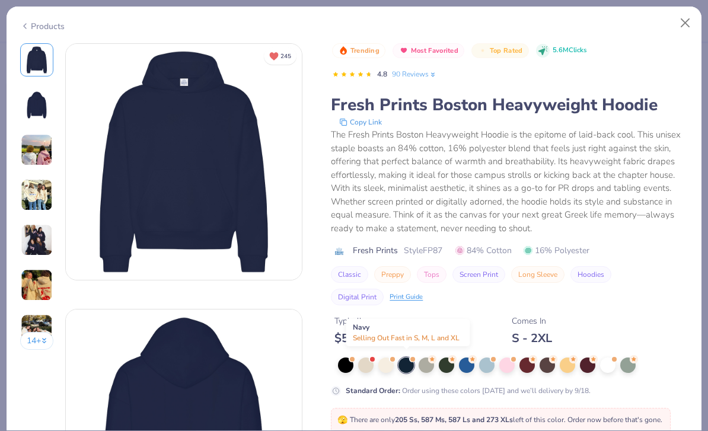
click at [499, 266] on button "Screen Print" at bounding box center [478, 274] width 53 height 17
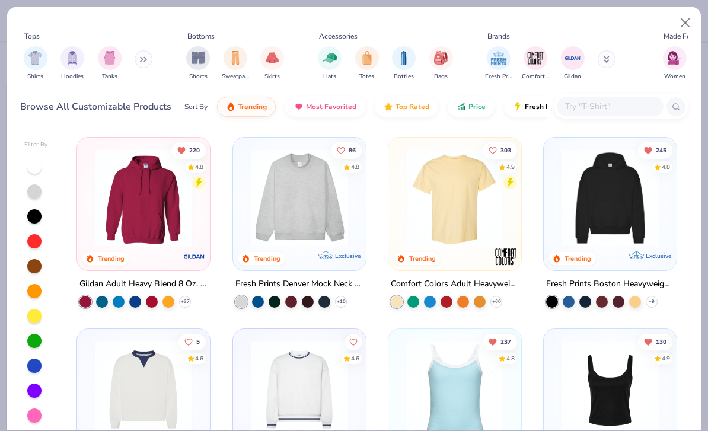
click at [30, 64] on img "filter for Shirts" at bounding box center [35, 58] width 14 height 14
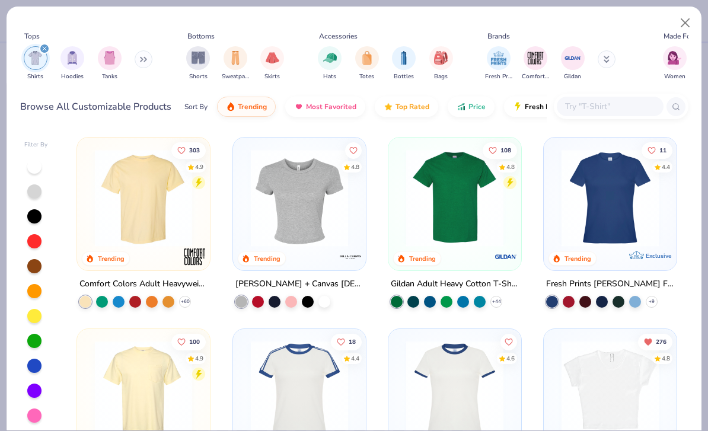
click at [45, 53] on div "filter for Shirts" at bounding box center [44, 48] width 11 height 11
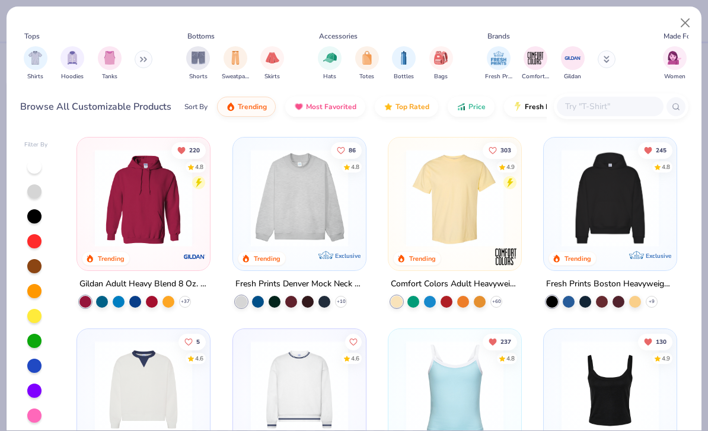
click at [76, 55] on img "filter for Hoodies" at bounding box center [72, 58] width 13 height 14
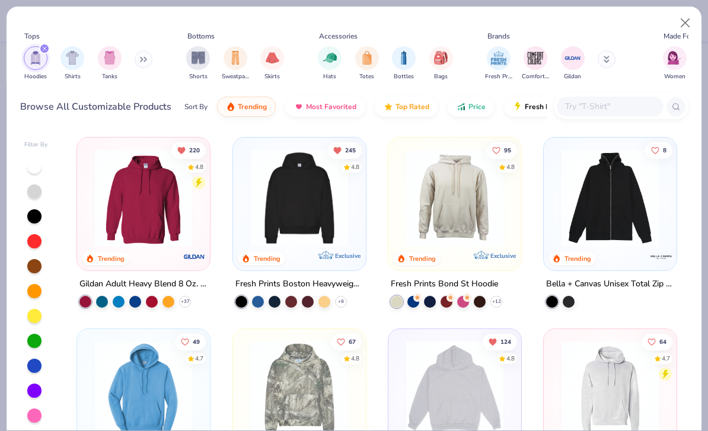
click at [349, 241] on img at bounding box center [299, 197] width 109 height 97
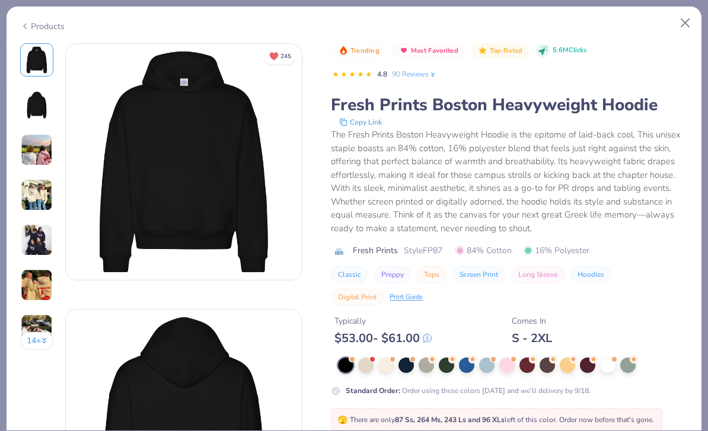
click at [414, 364] on div at bounding box center [406, 365] width 15 height 15
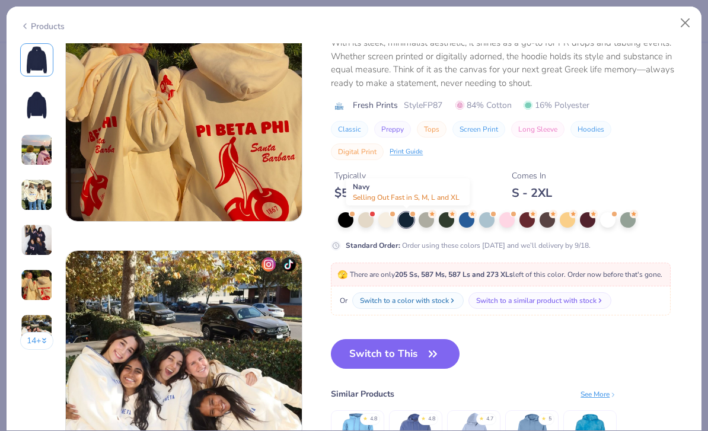
scroll to position [1388, 0]
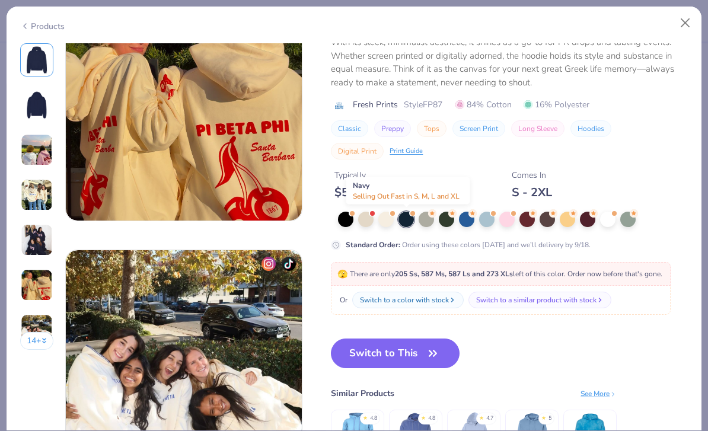
click at [456, 352] on button "Switch to This" at bounding box center [395, 354] width 129 height 30
click at [442, 346] on button "Switch to This" at bounding box center [395, 354] width 129 height 30
click at [369, 353] on button "Switch to This" at bounding box center [395, 354] width 129 height 30
click at [428, 355] on icon "button" at bounding box center [433, 353] width 17 height 17
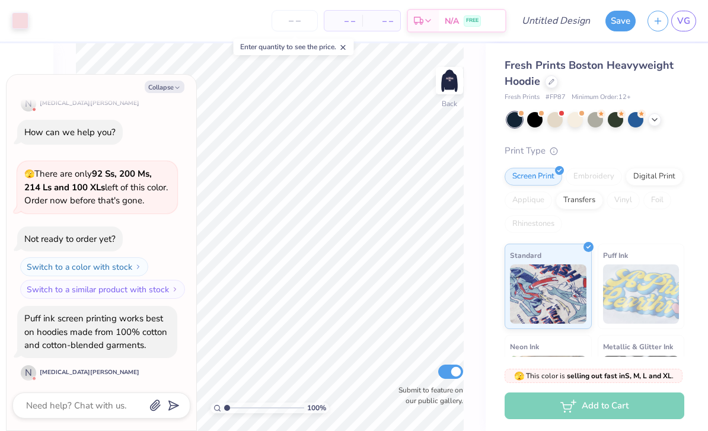
click at [640, 283] on img at bounding box center [641, 293] width 77 height 59
click at [638, 286] on img at bounding box center [641, 293] width 77 height 59
click at [632, 289] on img at bounding box center [641, 293] width 77 height 59
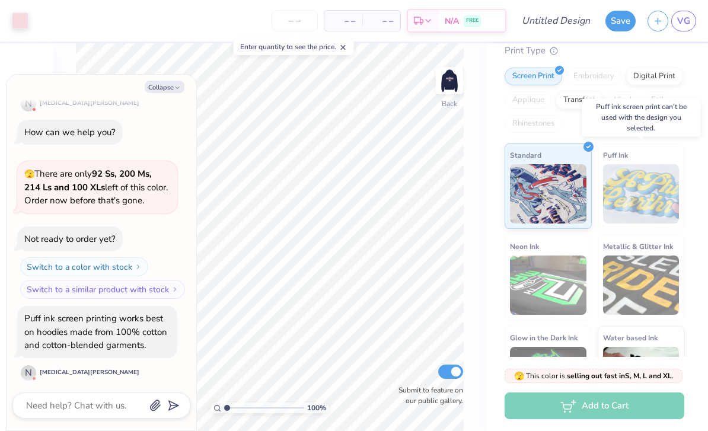
scroll to position [100, 0]
click at [632, 209] on img at bounding box center [641, 194] width 77 height 59
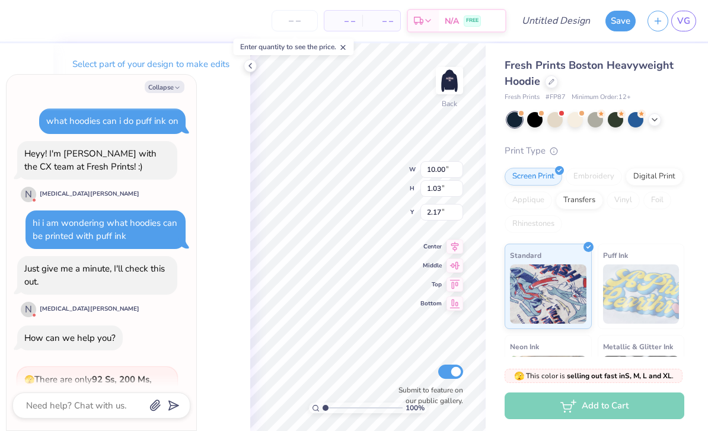
scroll to position [341, 0]
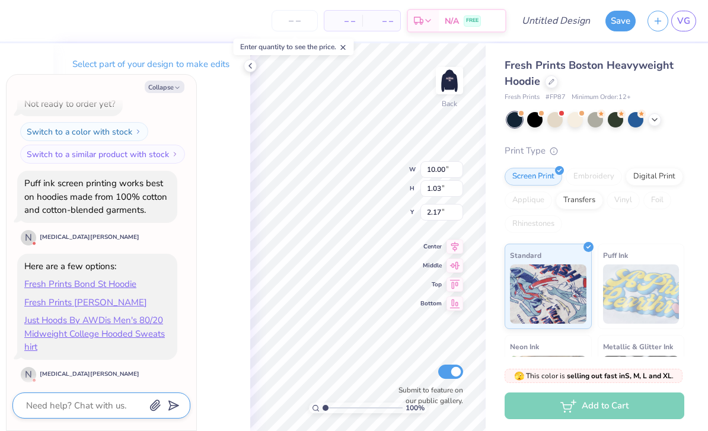
click at [102, 409] on textarea at bounding box center [85, 405] width 120 height 15
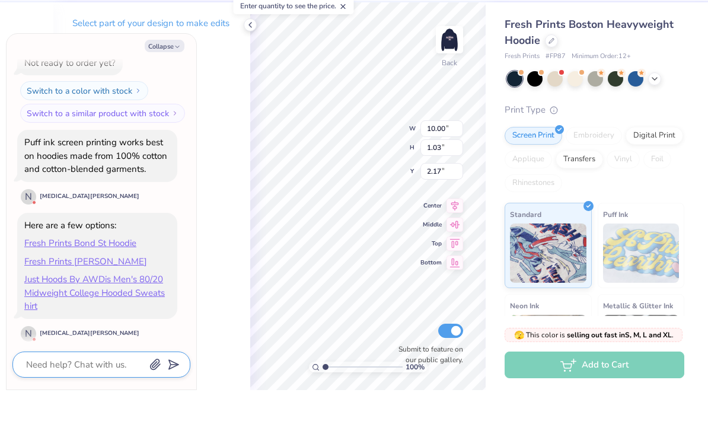
type textarea "x"
type textarea "d"
type textarea "x"
type textarea "do"
type textarea "x"
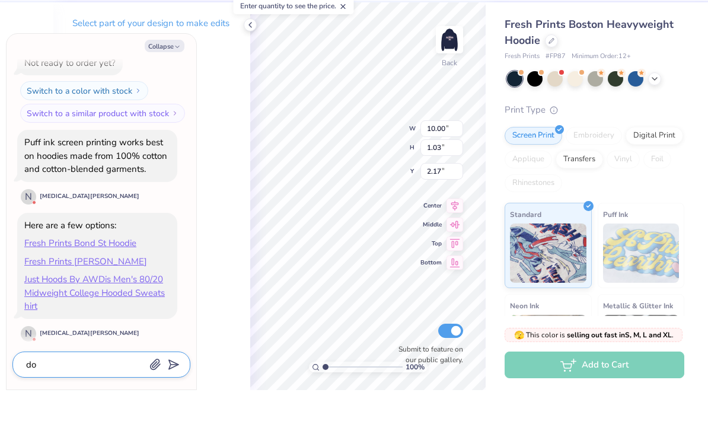
type textarea "doe"
type textarea "x"
type textarea "does"
type textarea "x"
type textarea "does"
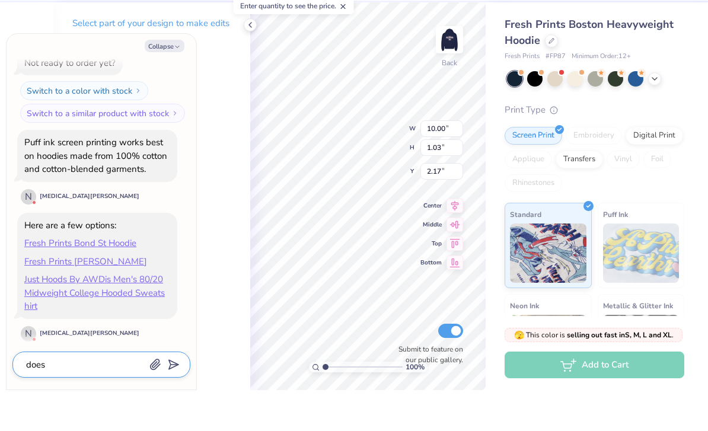
type textarea "x"
type textarea "does i"
type textarea "x"
type textarea "does it"
type textarea "x"
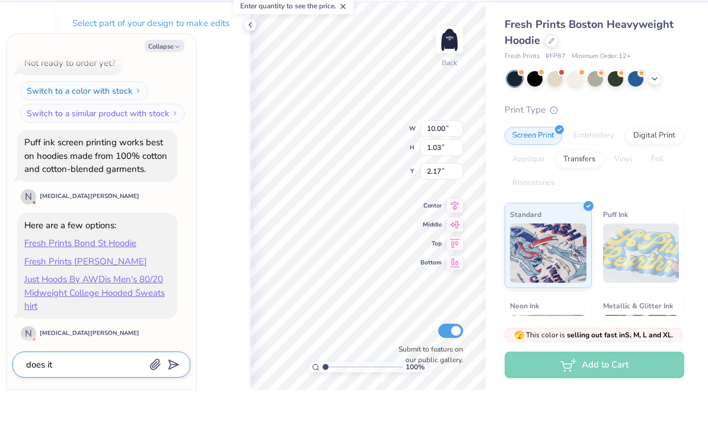
type textarea "does it"
type textarea "x"
type textarea "does it w"
type textarea "x"
type textarea "does it wo"
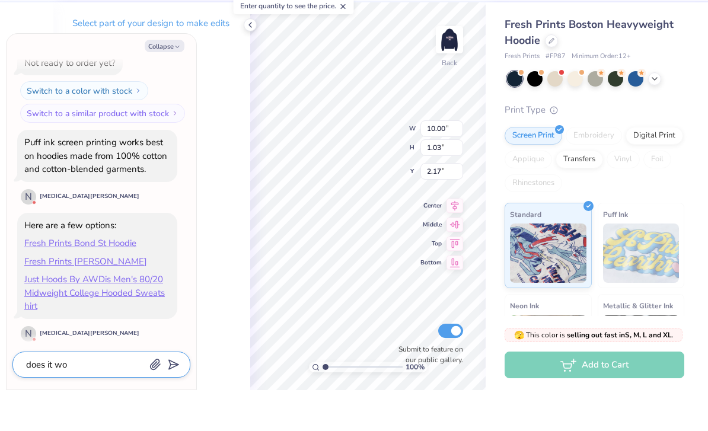
type textarea "x"
type textarea "does it wor"
type textarea "x"
type textarea "does it work"
type textarea "x"
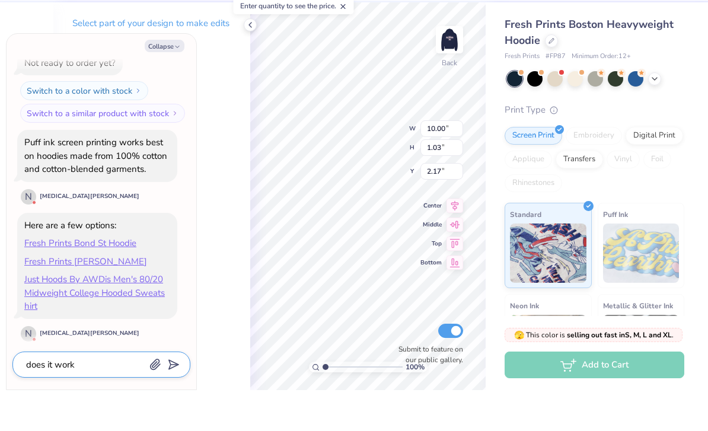
type textarea "does it work"
type textarea "x"
type textarea "does it work o"
type textarea "x"
type textarea "does it work on"
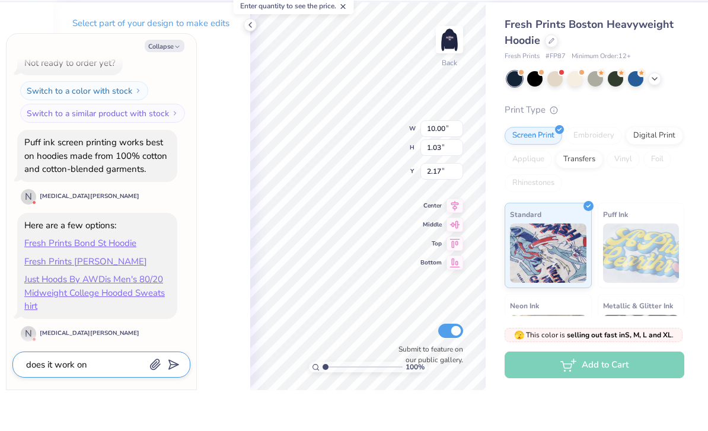
type textarea "x"
type textarea "does it work on"
type textarea "x"
type textarea "does it work on a"
type textarea "x"
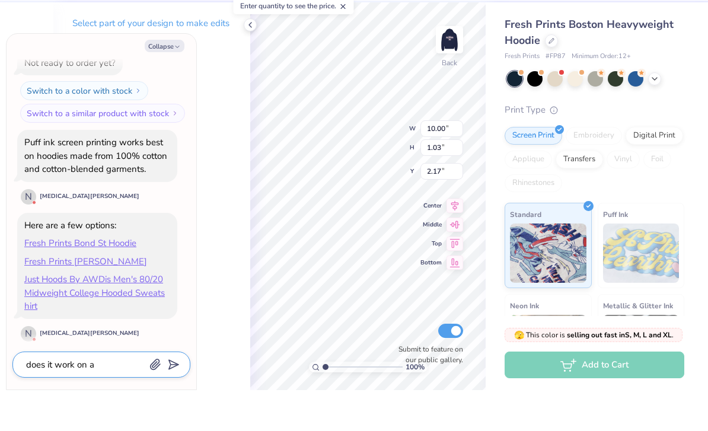
type textarea "does it work on an"
type textarea "x"
type textarea "does it work on any"
type textarea "x"
type textarea "does it work on any"
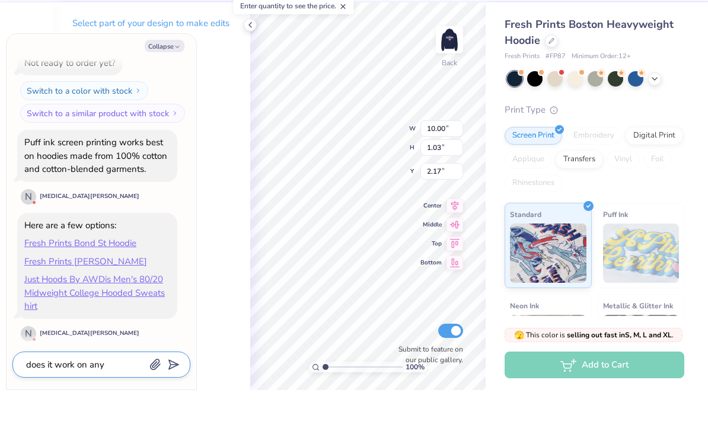
type textarea "x"
type textarea "does it work on any g"
type textarea "x"
type textarea "does it work on any gi"
type textarea "x"
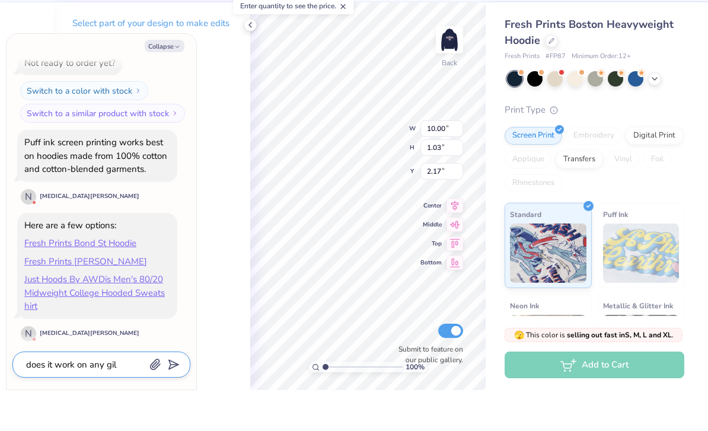
type textarea "does it work on any gild"
type textarea "x"
type textarea "does it work on any [PERSON_NAME]"
type textarea "x"
type textarea "does it work on any gildan"
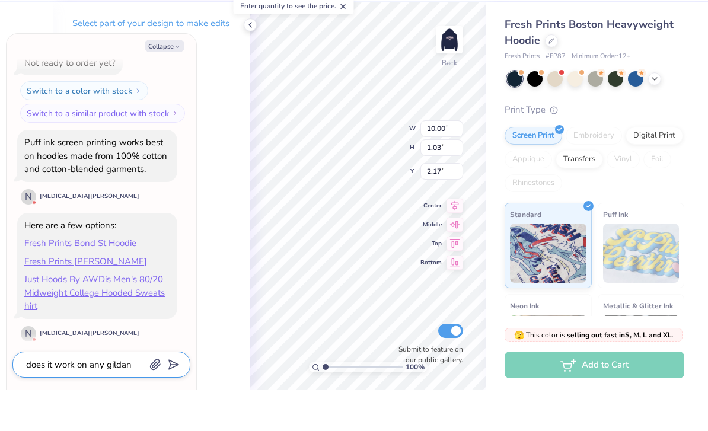
type textarea "x"
type textarea "does it work on any tildan"
type textarea "x"
type textarea "does it work on any tildan"
type textarea "x"
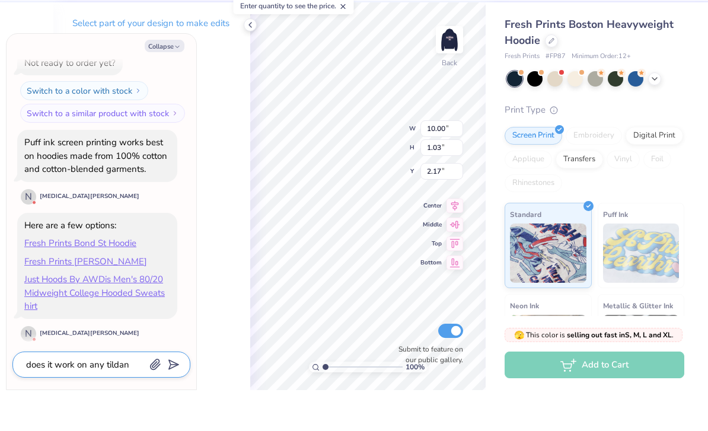
type textarea "does it work on any [PERSON_NAME]"
type textarea "x"
type textarea "does it work on any [PERSON_NAME]"
type textarea "x"
type textarea "does it work on any [PERSON_NAME]"
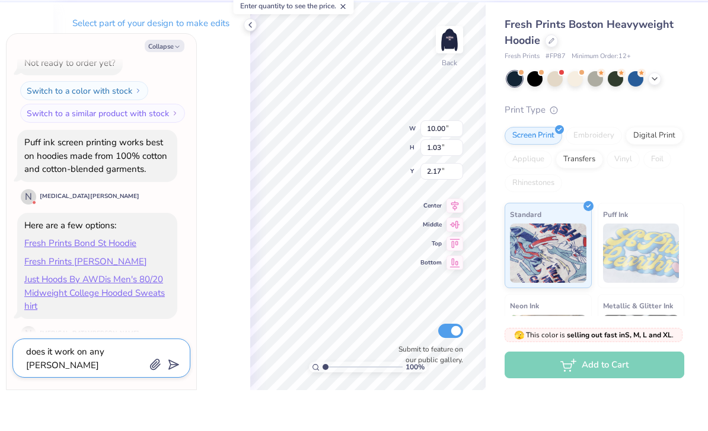
type textarea "x"
type textarea "does it work on any tildan hood"
type textarea "x"
type textarea "does it work on any tildan hoodi"
type textarea "x"
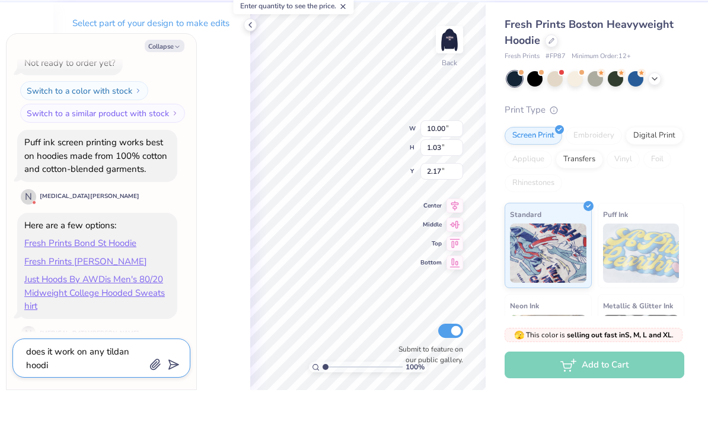
type textarea "does it work on any tildan hoodie"
type textarea "x"
click at [115, 385] on textarea "does it work on any tildan hoodies" at bounding box center [85, 399] width 120 height 28
type textarea "does it work on any g hoodies"
type textarea "x"
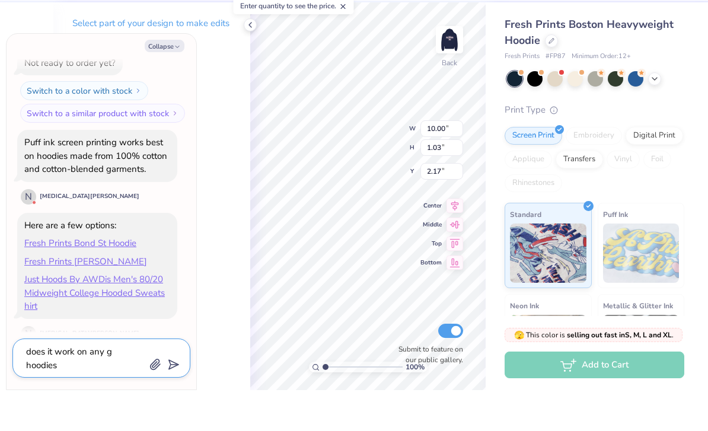
type textarea "does it work on any gi hoodies"
type textarea "x"
type textarea "does it work on any gil hoodies"
type textarea "x"
type textarea "does it work on any gild hoodies"
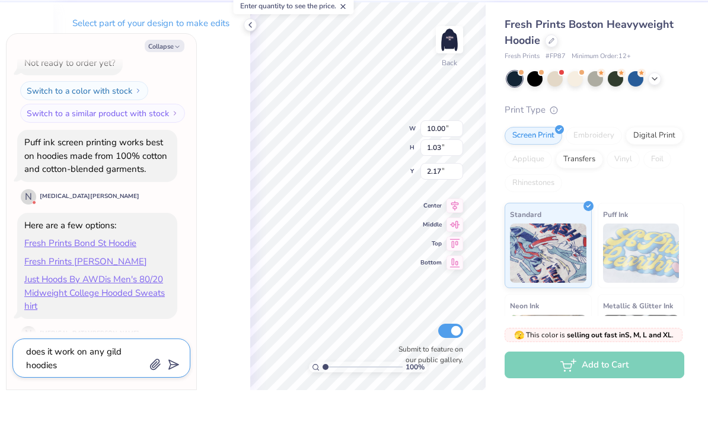
type textarea "x"
type textarea "does it work on any gildan hoodies"
type textarea "x"
type textarea "does it work on any gildan hoodies"
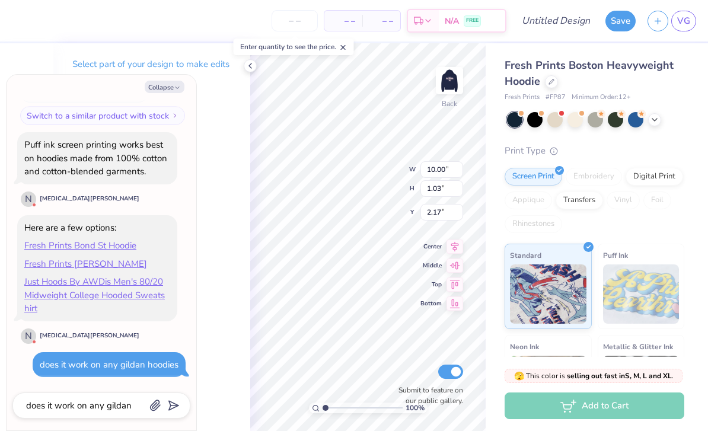
type textarea "x"
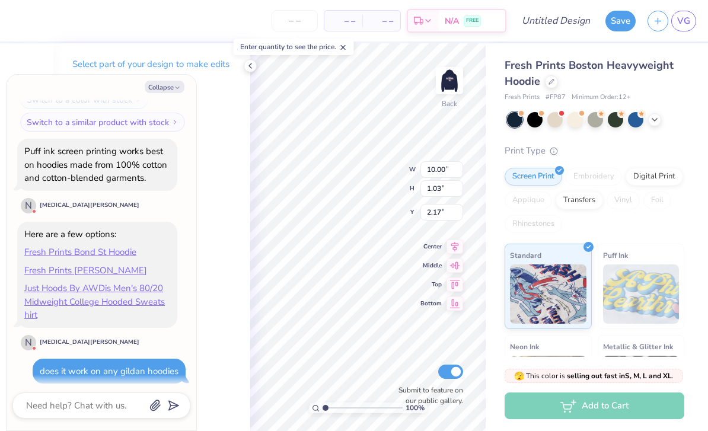
click at [555, 87] on div "Fresh Prints Boston Heavyweight Hoodie" at bounding box center [595, 74] width 180 height 32
click at [547, 81] on div at bounding box center [551, 81] width 13 height 13
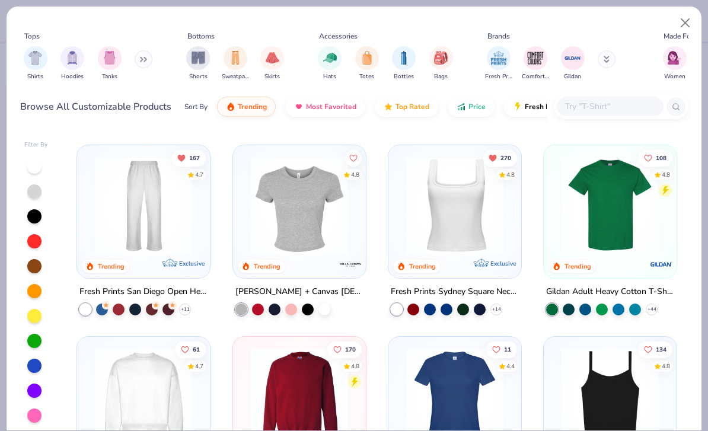
scroll to position [378, 0]
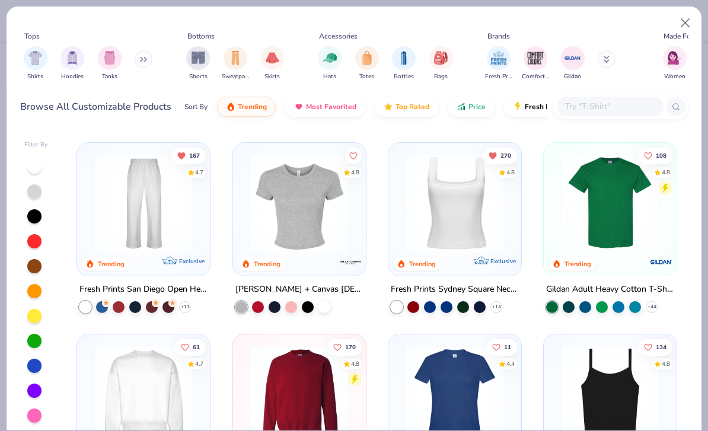
click at [73, 59] on img "filter for Hoodies" at bounding box center [72, 58] width 13 height 14
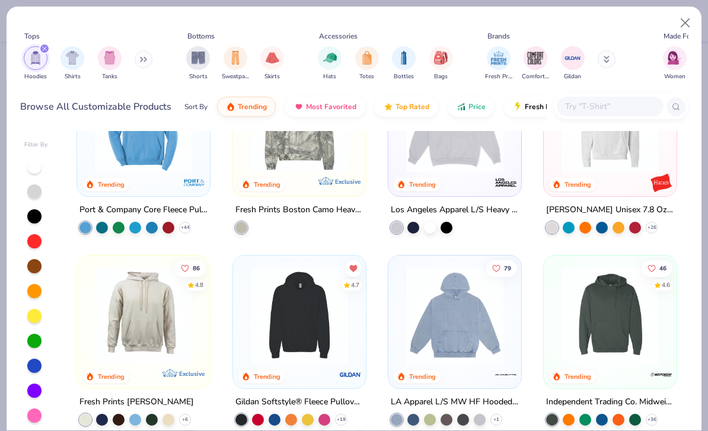
scroll to position [269, 0]
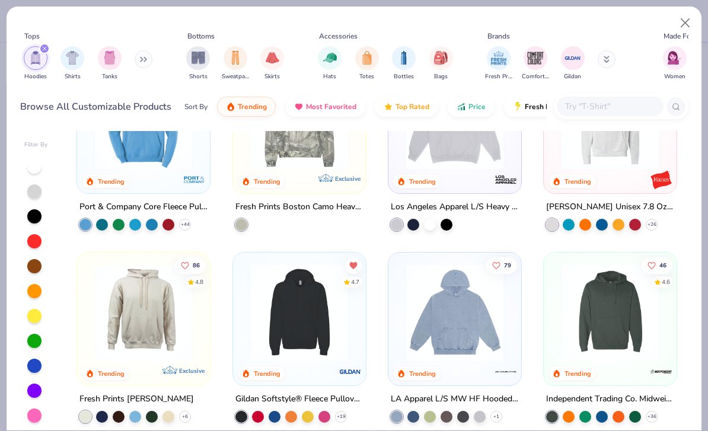
click at [324, 329] on img at bounding box center [299, 312] width 109 height 97
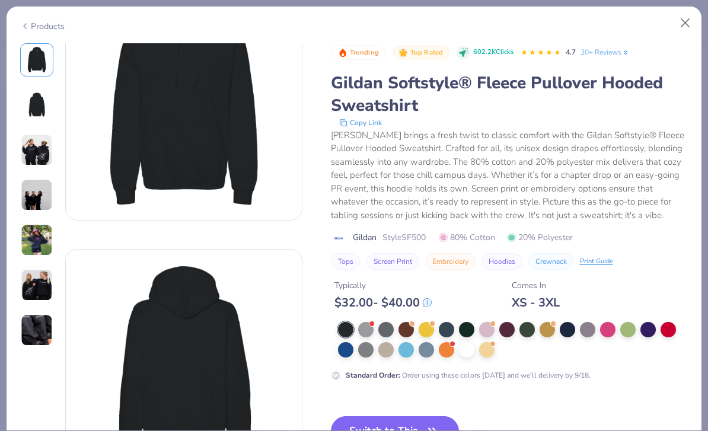
scroll to position [60, 0]
click at [448, 329] on div at bounding box center [446, 329] width 15 height 15
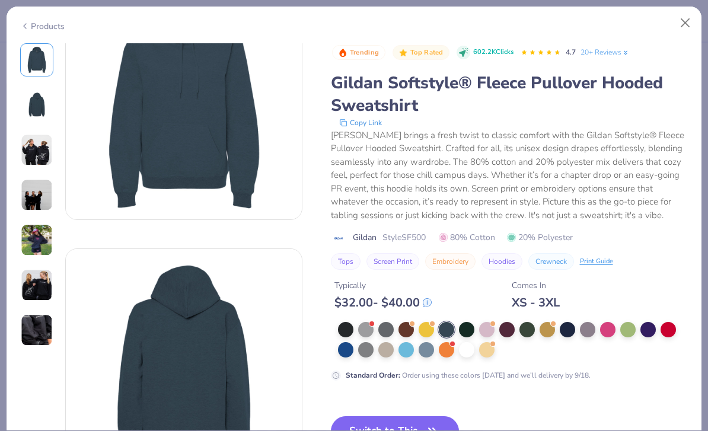
click at [562, 329] on div at bounding box center [567, 329] width 15 height 15
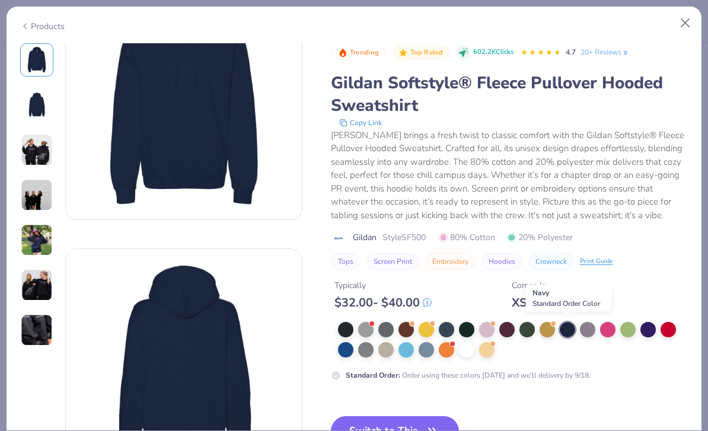
click at [446, 421] on button "Switch to This" at bounding box center [395, 431] width 129 height 30
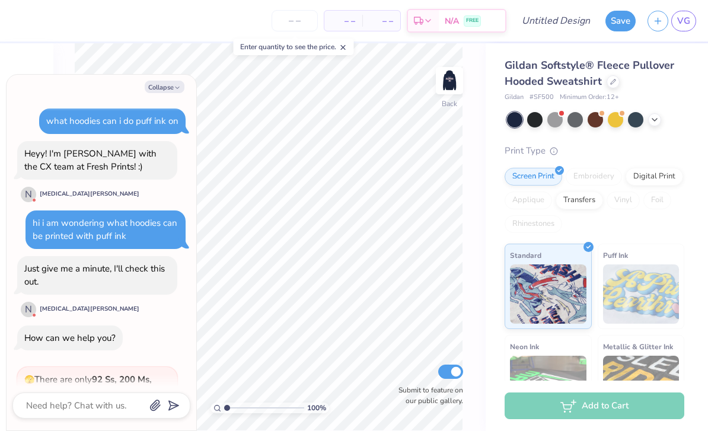
scroll to position [373, 0]
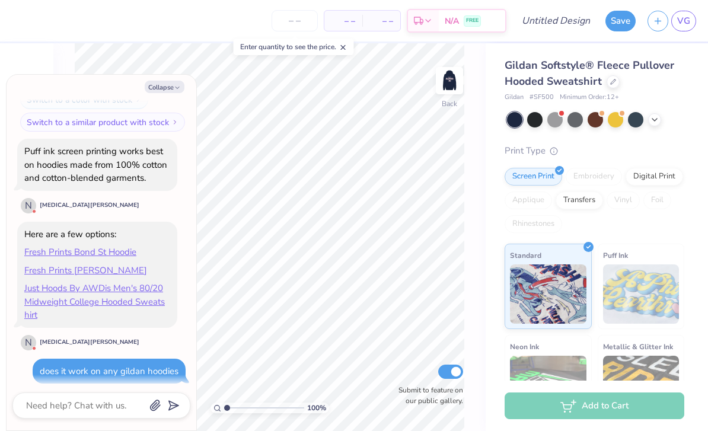
click at [166, 90] on button "Collapse" at bounding box center [165, 87] width 40 height 12
type textarea "x"
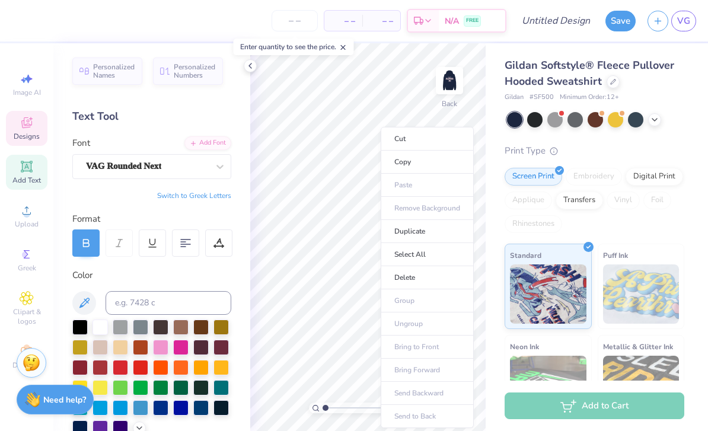
type input "1.02"
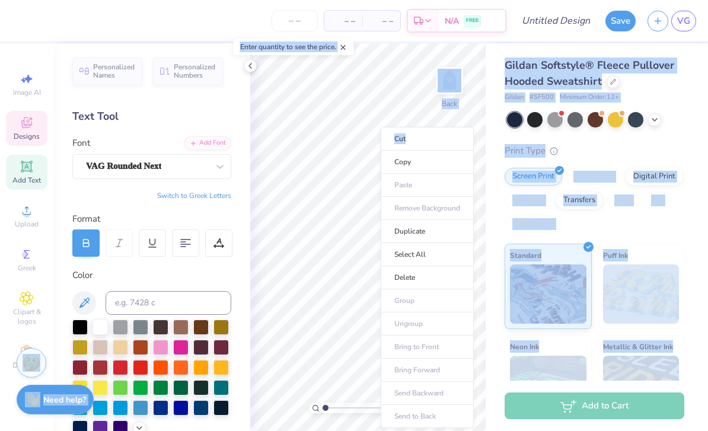
click at [410, 279] on li "Delete" at bounding box center [427, 277] width 93 height 23
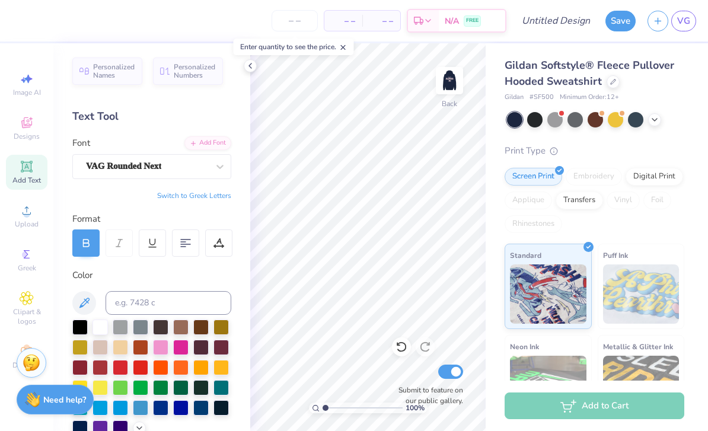
click at [455, 89] on img at bounding box center [450, 81] width 24 height 24
click at [636, 281] on img at bounding box center [641, 293] width 77 height 59
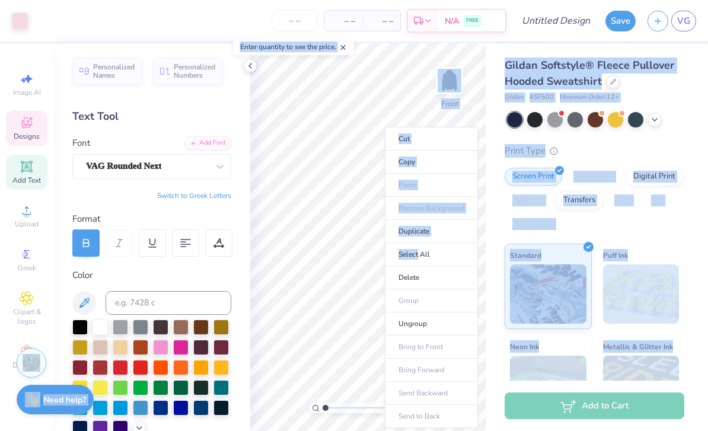
click at [432, 276] on li "Delete" at bounding box center [431, 277] width 93 height 23
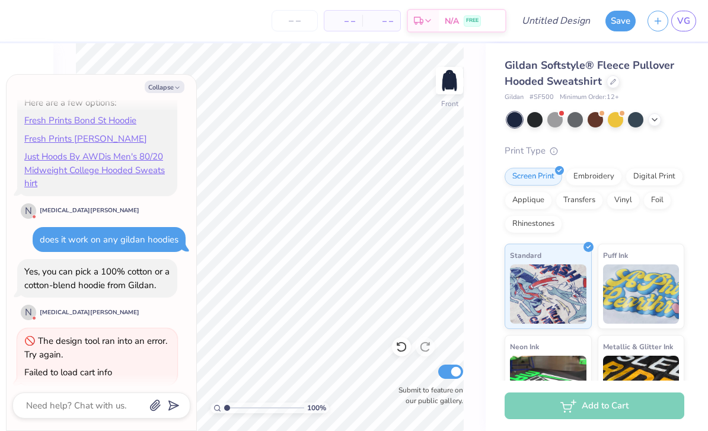
scroll to position [505, 0]
click at [655, 301] on img at bounding box center [641, 293] width 77 height 59
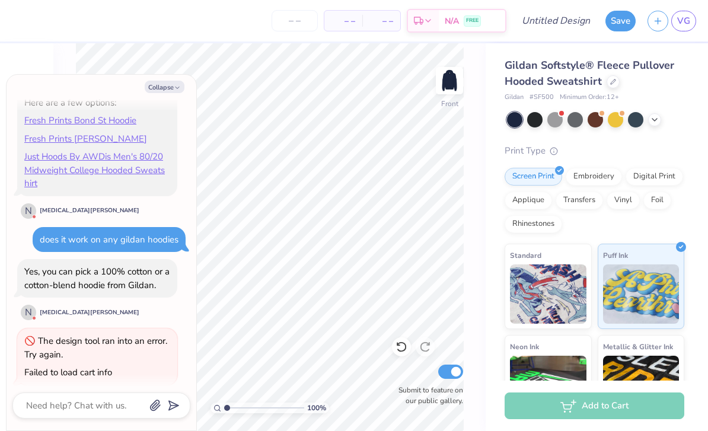
click at [165, 84] on button "Collapse" at bounding box center [165, 87] width 40 height 12
type textarea "x"
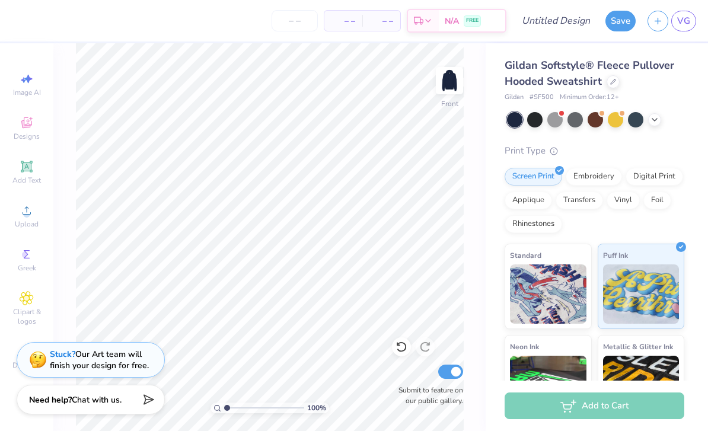
click at [32, 182] on span "Add Text" at bounding box center [26, 180] width 28 height 9
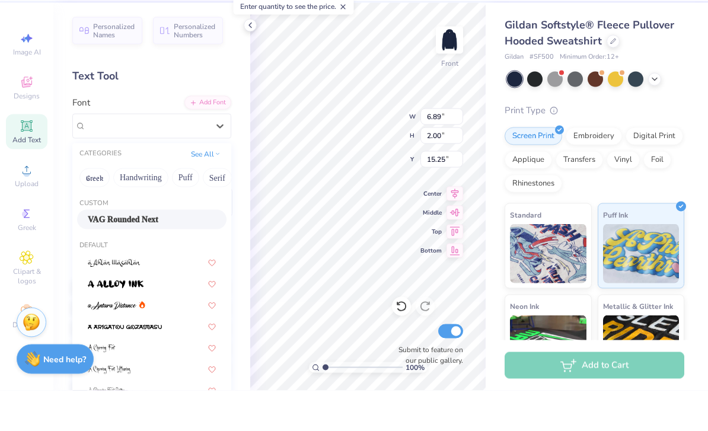
click at [158, 254] on span "VAG Rounded Next" at bounding box center [123, 260] width 71 height 12
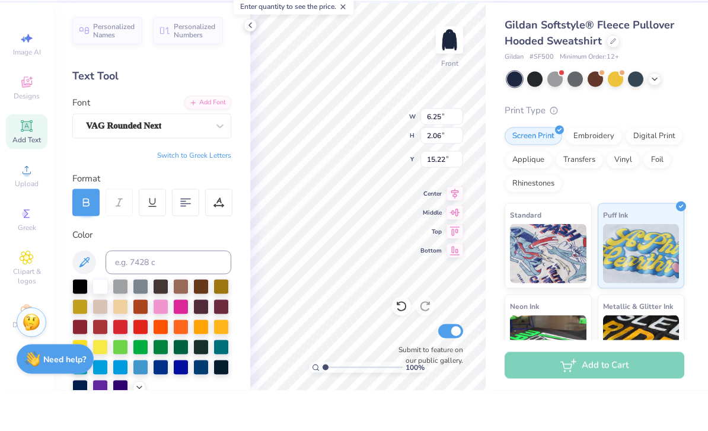
type input "6.25"
type input "2.06"
type input "15.22"
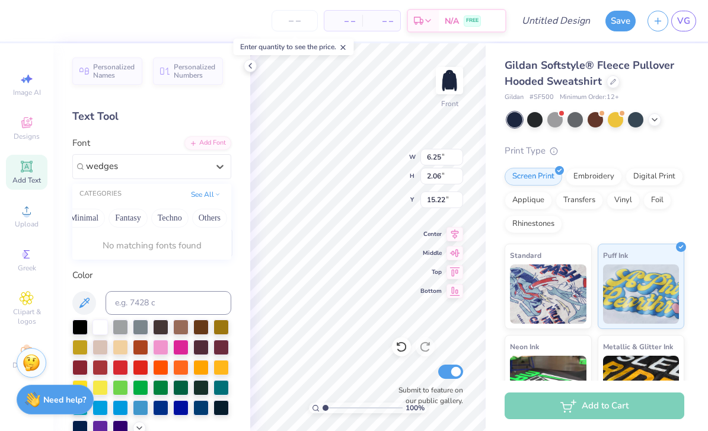
scroll to position [0, 349]
type input "w"
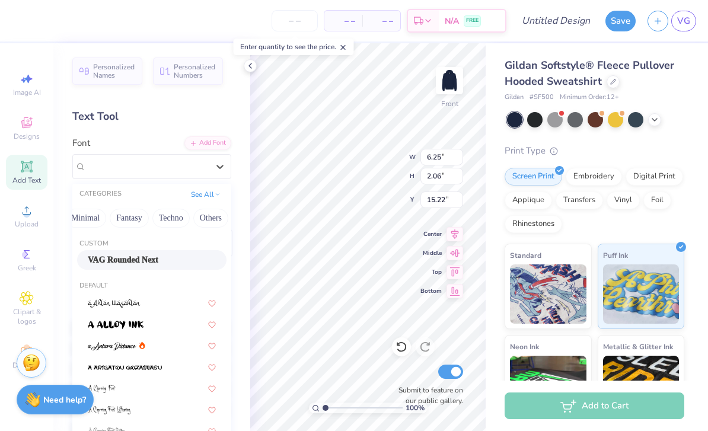
click at [202, 142] on div "Add Font" at bounding box center [207, 143] width 47 height 14
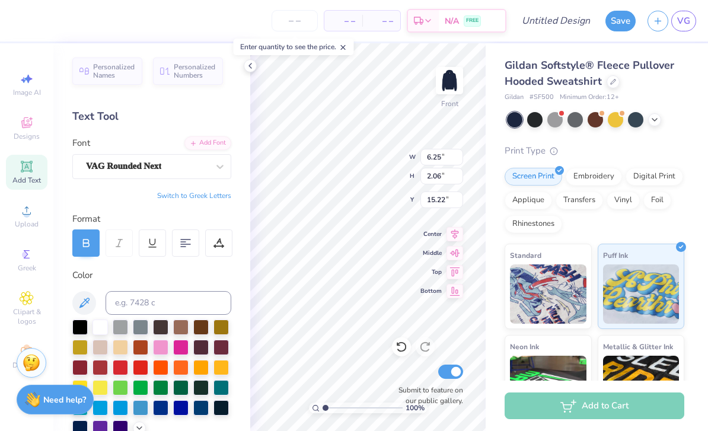
click at [133, 192] on div "Switch to Greek Letters" at bounding box center [151, 195] width 159 height 9
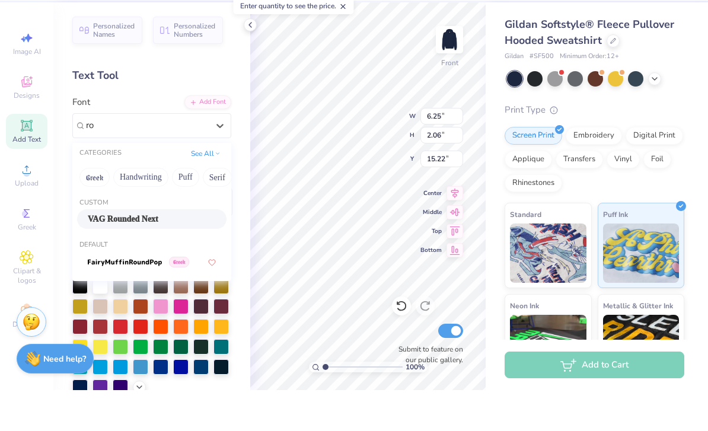
type input "r"
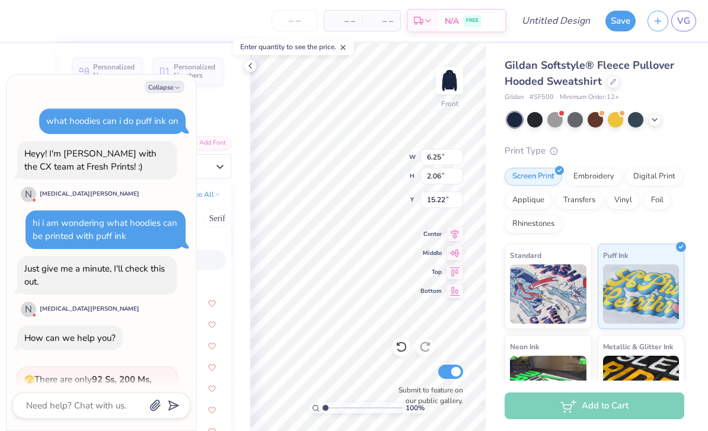
scroll to position [622, 0]
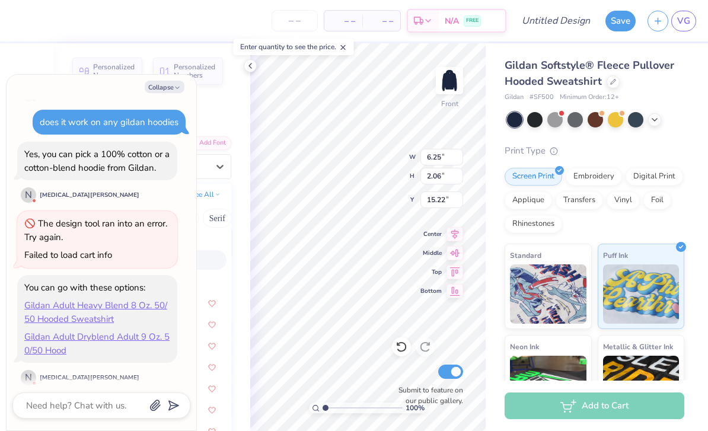
click at [170, 90] on button "Collapse" at bounding box center [165, 87] width 40 height 12
type textarea "x"
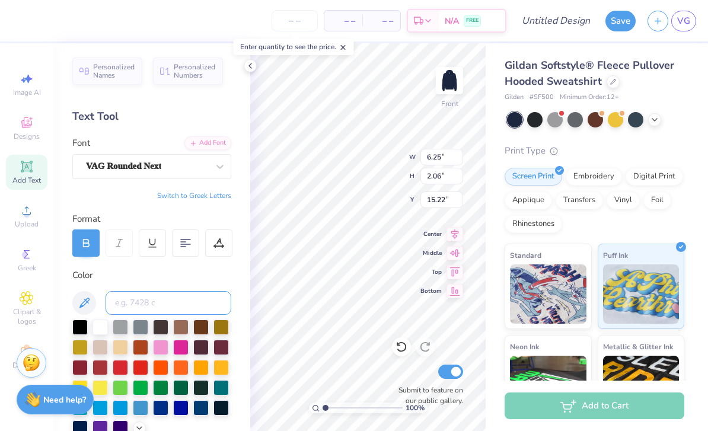
click at [146, 303] on input at bounding box center [169, 303] width 126 height 24
type input "a"
click at [99, 165] on span "VAG Rounded Next" at bounding box center [123, 167] width 75 height 14
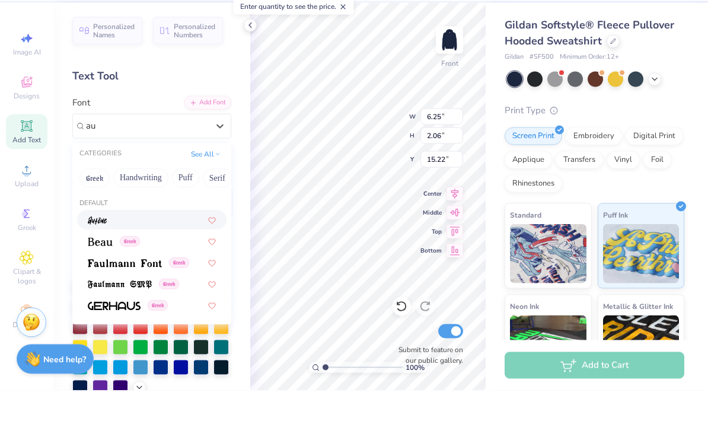
type input "a"
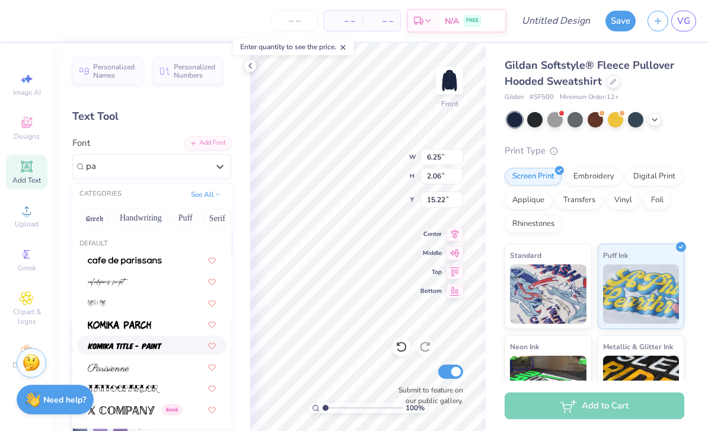
type input "p"
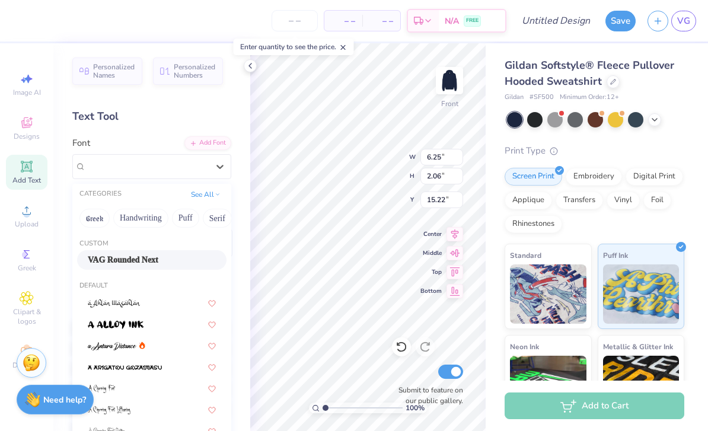
click at [116, 71] on span "Personalized Names" at bounding box center [114, 71] width 42 height 17
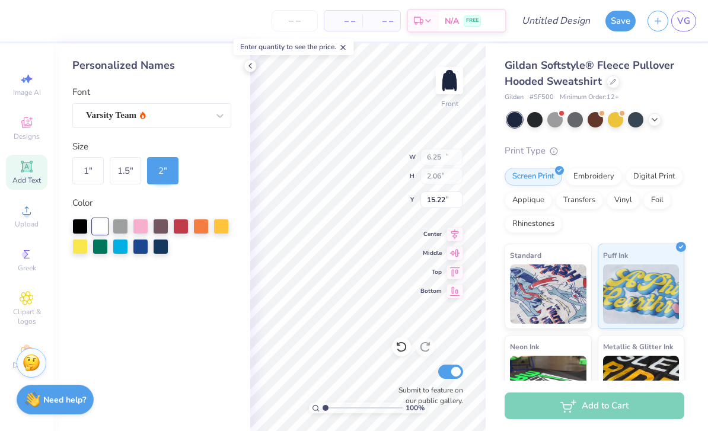
type input "12.43"
type input "2.00"
type input "6.88"
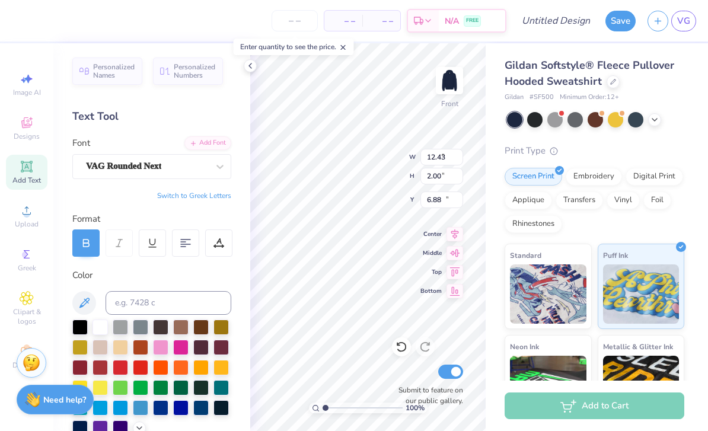
type input "6.25"
type input "2.06"
type input "15.22"
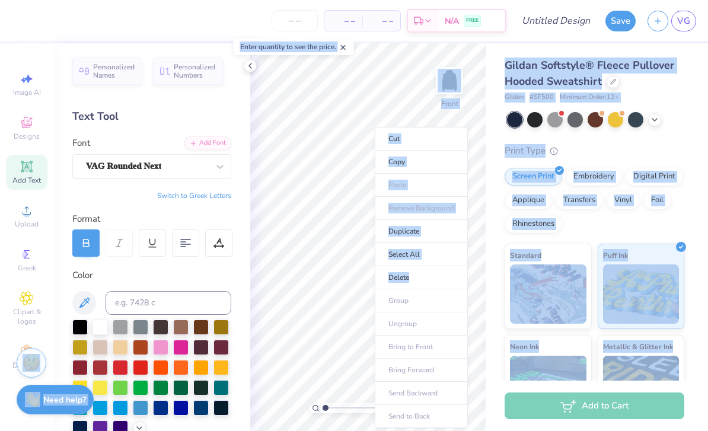
click at [418, 273] on li "Delete" at bounding box center [421, 277] width 93 height 23
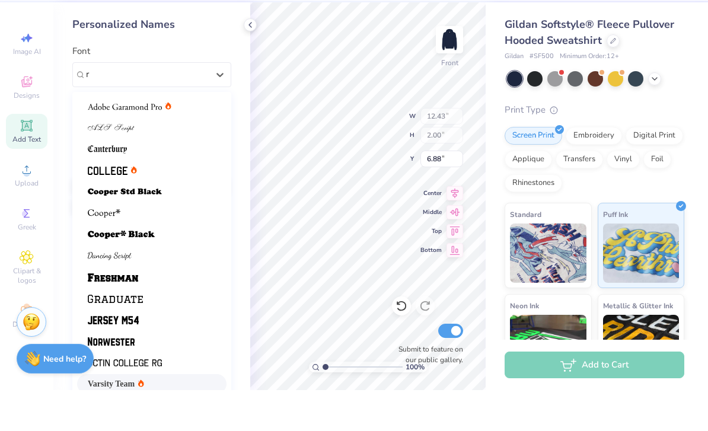
click at [149, 272] on img at bounding box center [121, 276] width 67 height 8
type input "r"
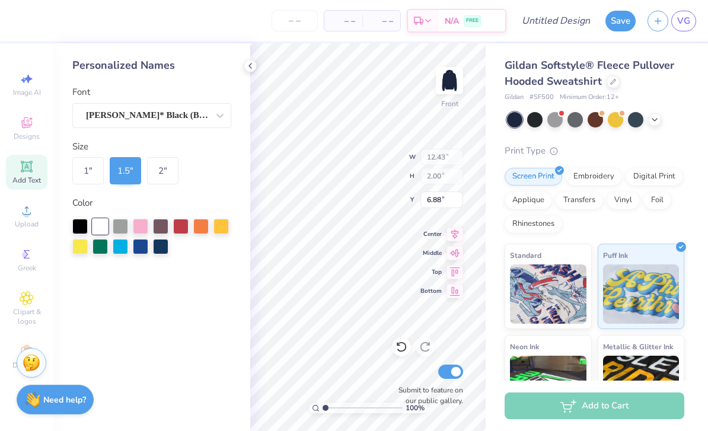
type input "10.51"
type input "1.50"
type input "7.13"
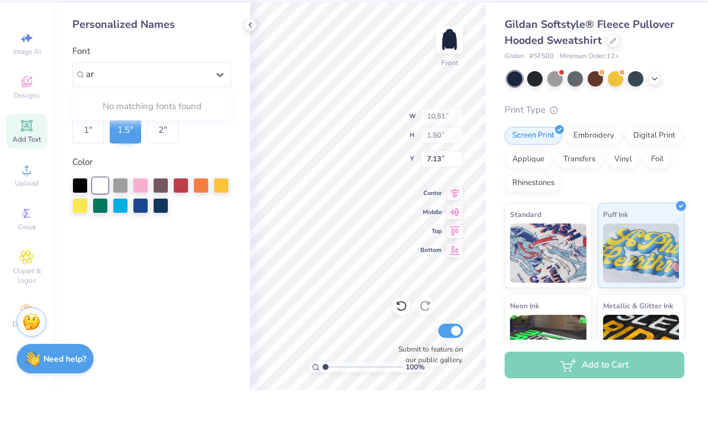
type input "a"
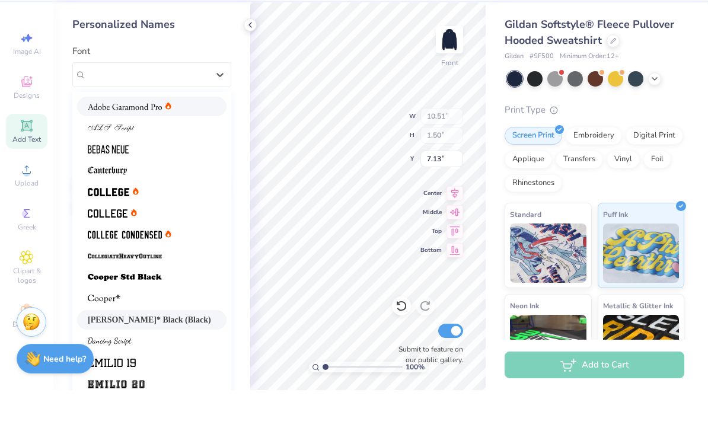
type input "a"
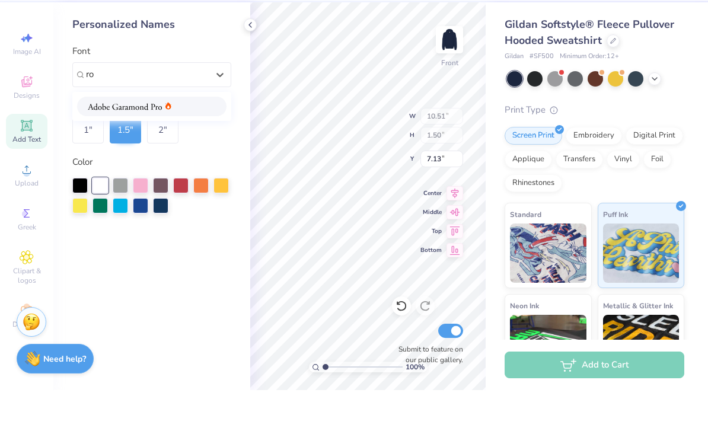
type input "r"
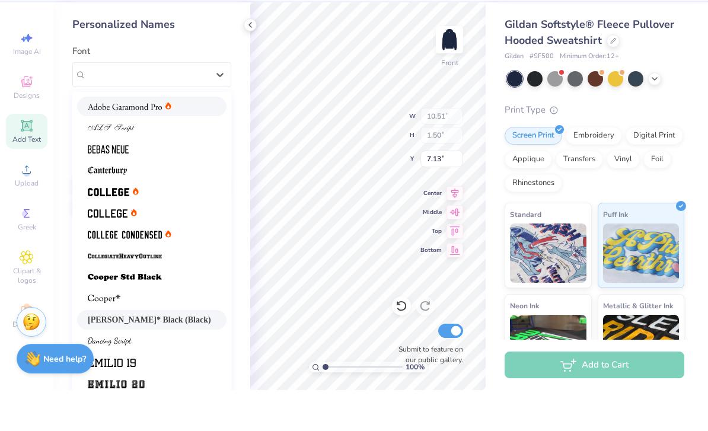
type input "v"
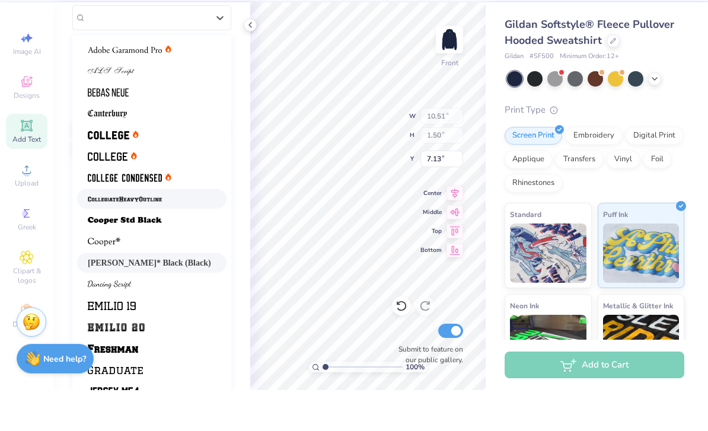
scroll to position [0, 0]
click at [89, 209] on div at bounding box center [151, 219] width 149 height 20
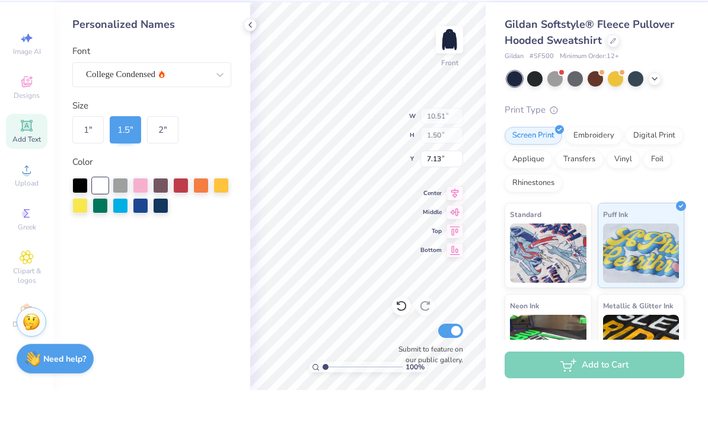
type input "7.18"
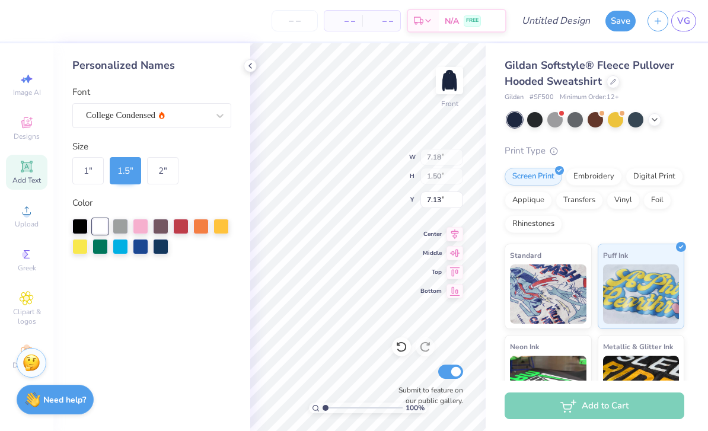
click at [51, 401] on strong "Need help?" at bounding box center [64, 399] width 43 height 11
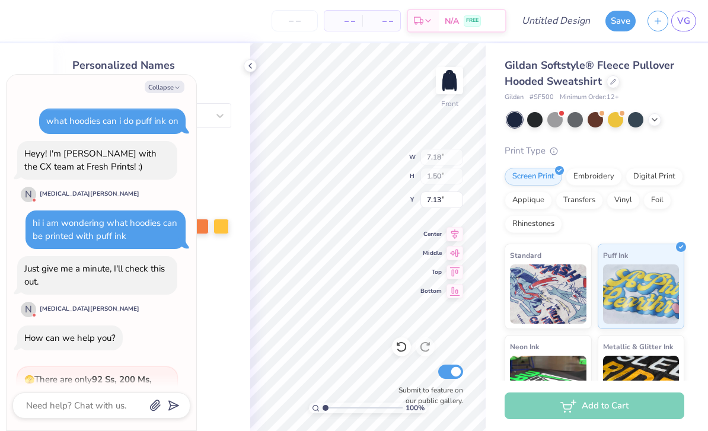
scroll to position [622, 0]
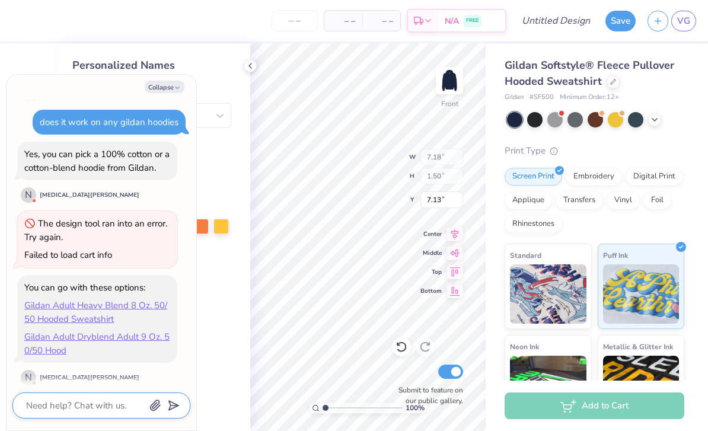
click at [46, 400] on textarea at bounding box center [85, 405] width 120 height 15
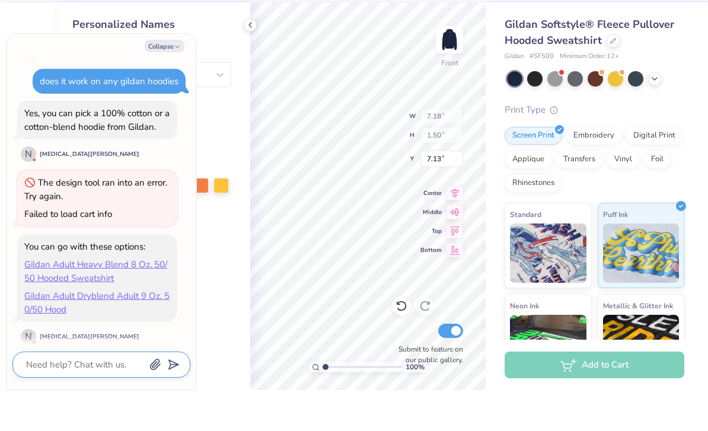
type textarea "x"
type textarea "i"
type textarea "x"
type textarea "i"
type textarea "x"
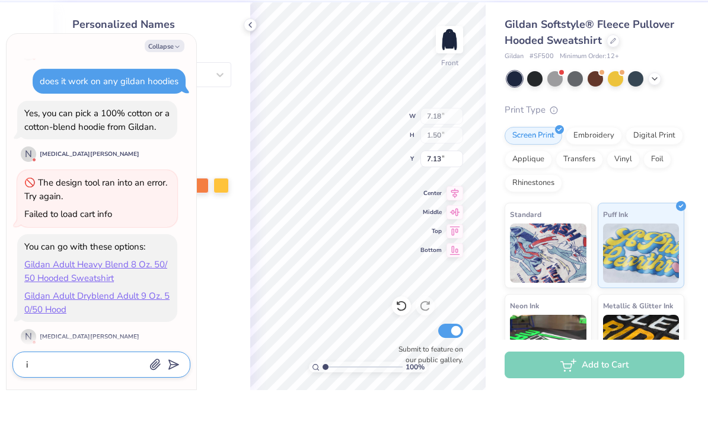
type textarea "i n"
type textarea "x"
type textarea "i ne"
type textarea "x"
type textarea "i nee"
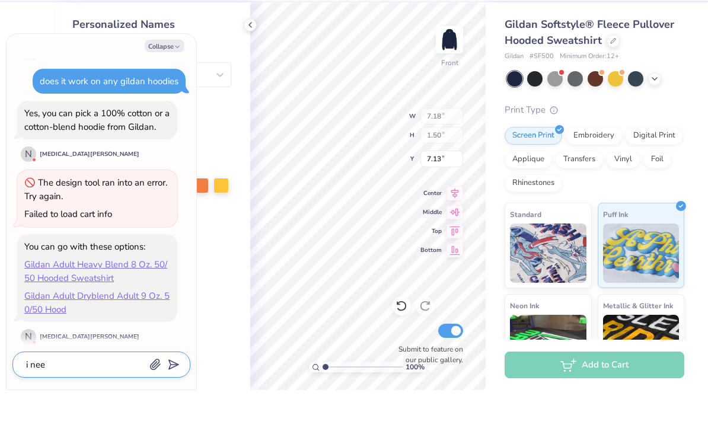
type textarea "x"
type textarea "i need"
type textarea "x"
type textarea "i need s"
type textarea "x"
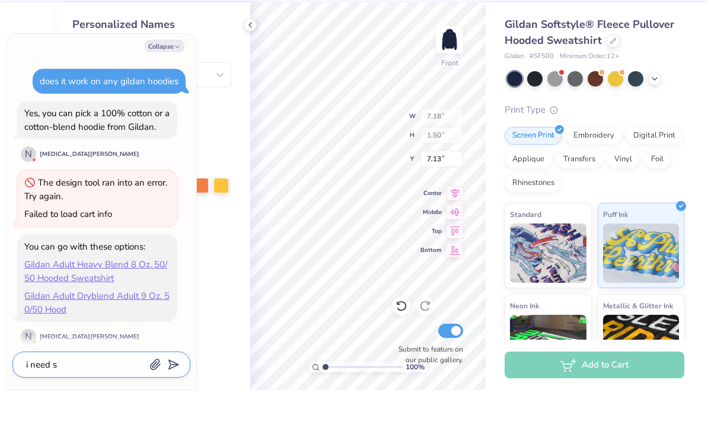
type textarea "i need so"
type textarea "x"
type textarea "i need som"
type textarea "x"
type textarea "i need some"
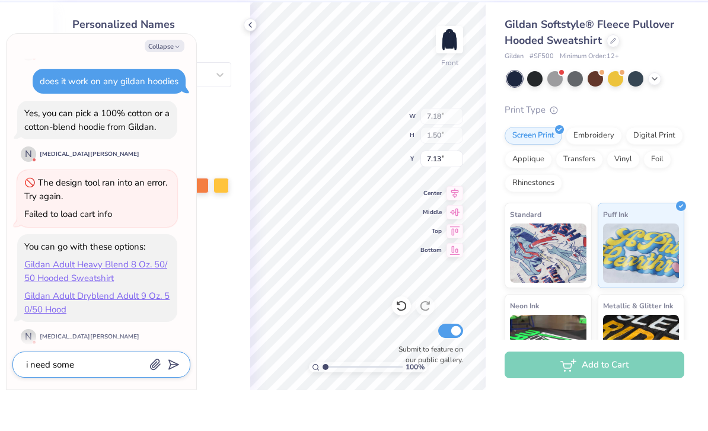
type textarea "x"
type textarea "i need some"
type textarea "x"
type textarea "i need some h"
type textarea "x"
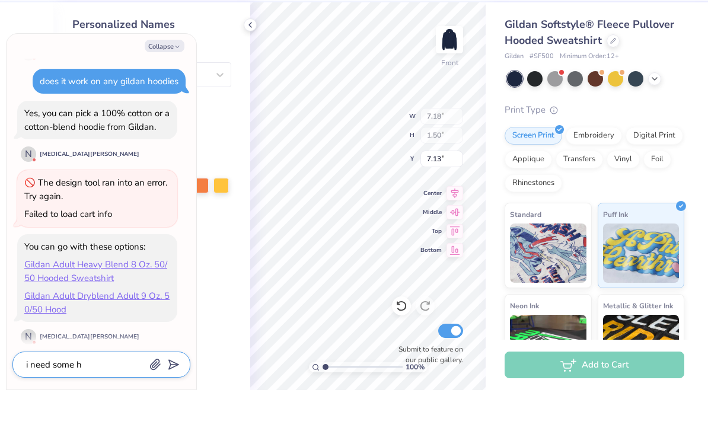
type textarea "i need some he"
type textarea "x"
type textarea "i need some hel"
type textarea "x"
type textarea "i need some help"
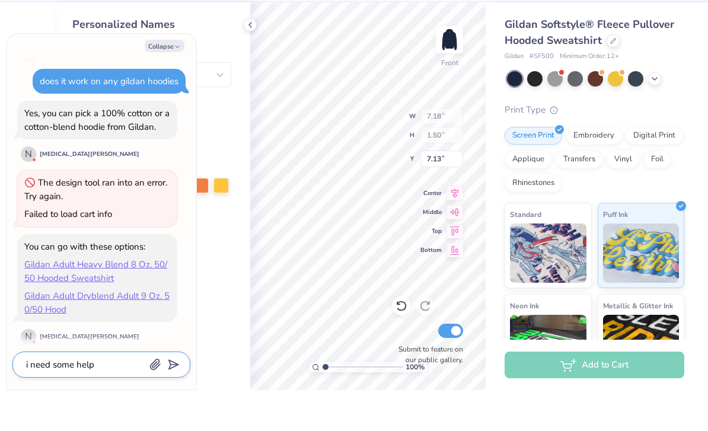
type textarea "x"
type textarea "i need some help"
type textarea "x"
type textarea "i need some help a"
type textarea "x"
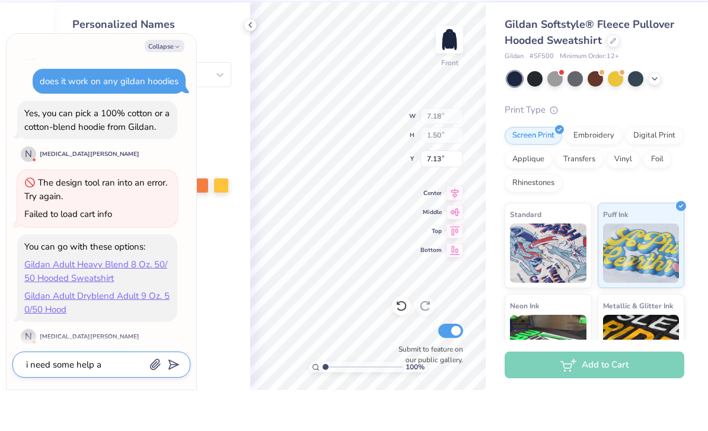
type textarea "i need some help"
type textarea "x"
type textarea "i need some help w"
type textarea "x"
type textarea "i need some help wi"
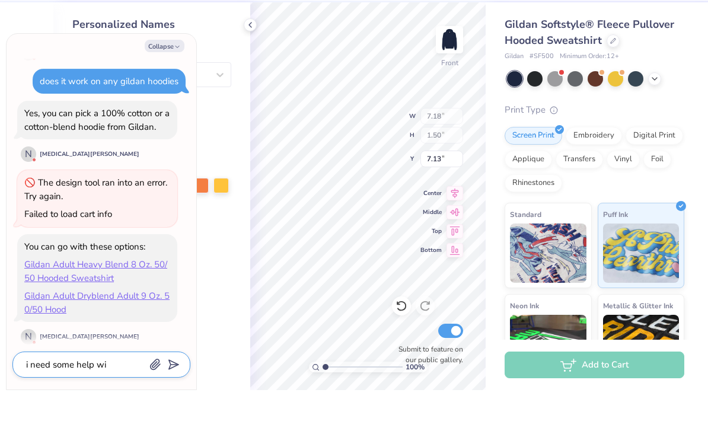
type textarea "x"
type textarea "i need some help wit"
type textarea "x"
type textarea "i need some help with"
type textarea "x"
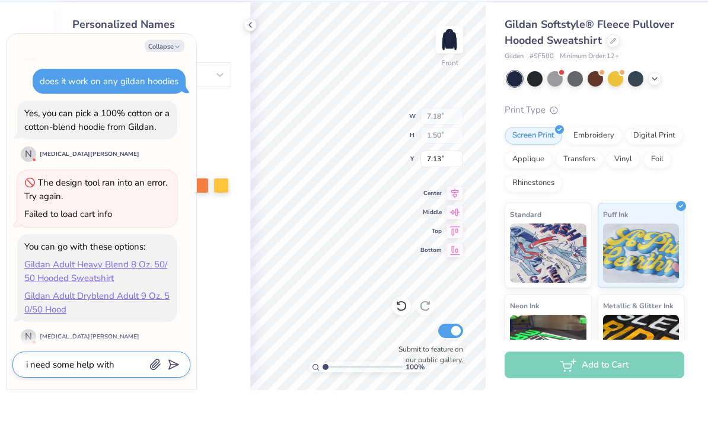
type textarea "i need some help with"
type textarea "x"
type textarea "i need some help with a"
type textarea "x"
type textarea "i need some help with a"
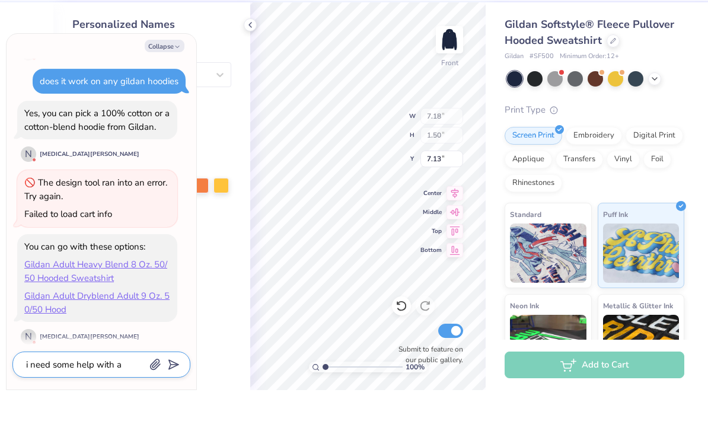
type textarea "x"
type textarea "i need some help with a d"
type textarea "x"
type textarea "i need some help with a de"
type textarea "x"
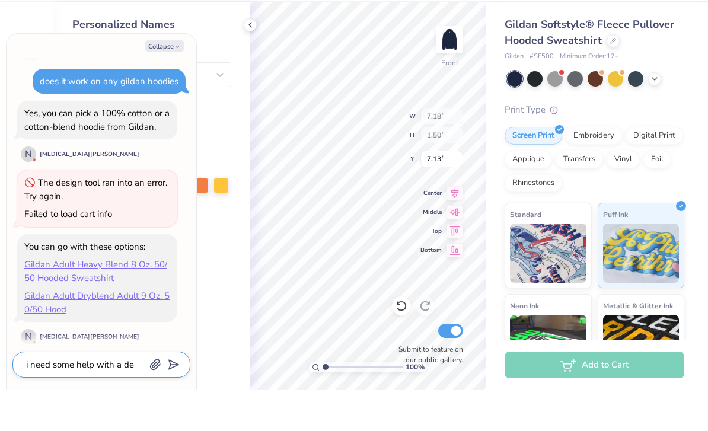
type textarea "i need some help with a des"
type textarea "x"
type textarea "i need some help with a desi"
type textarea "x"
type textarea "i need some help with a desig"
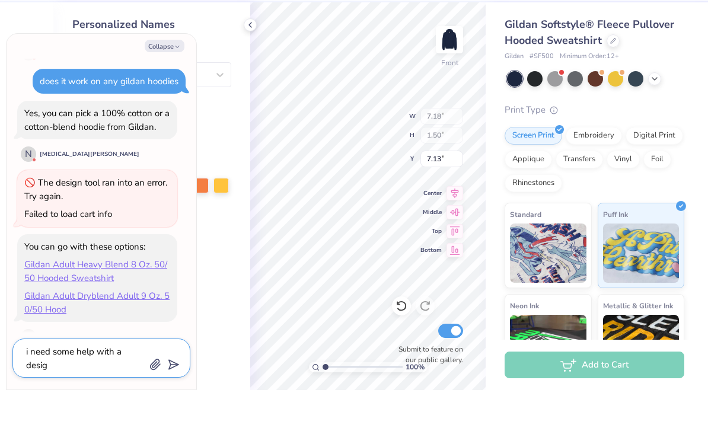
type textarea "x"
type textarea "i need some help with a design"
type textarea "x"
type textarea "i need some help with a design."
type textarea "x"
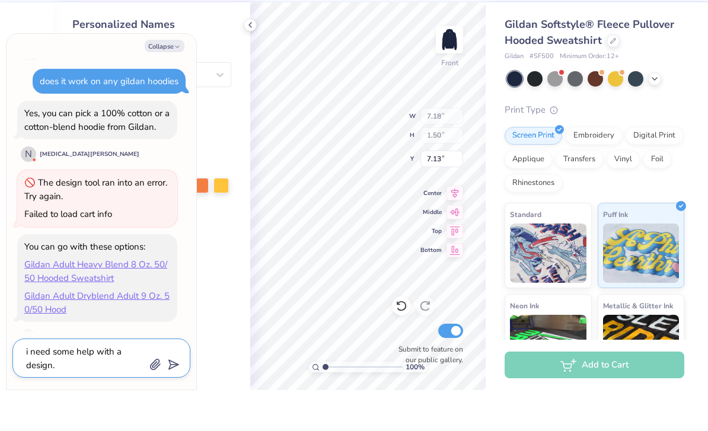
type textarea "i need some help with a design."
click at [163, 81] on button "Collapse" at bounding box center [165, 87] width 40 height 12
type textarea "x"
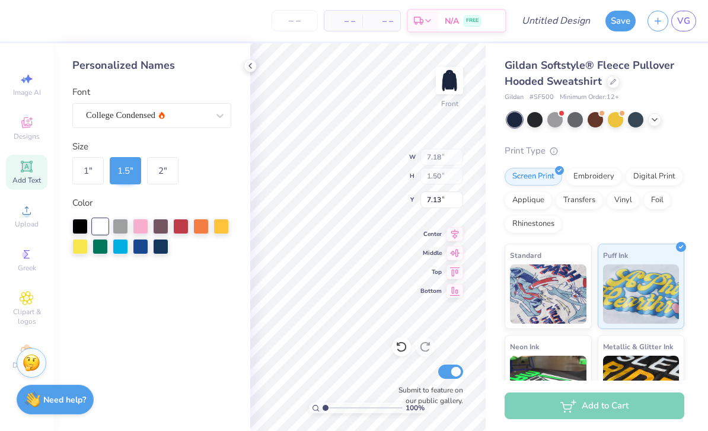
click at [399, 346] on icon at bounding box center [402, 347] width 12 height 12
type input "10.51"
click at [399, 346] on icon at bounding box center [398, 344] width 2 height 2
click at [404, 340] on div at bounding box center [401, 346] width 19 height 19
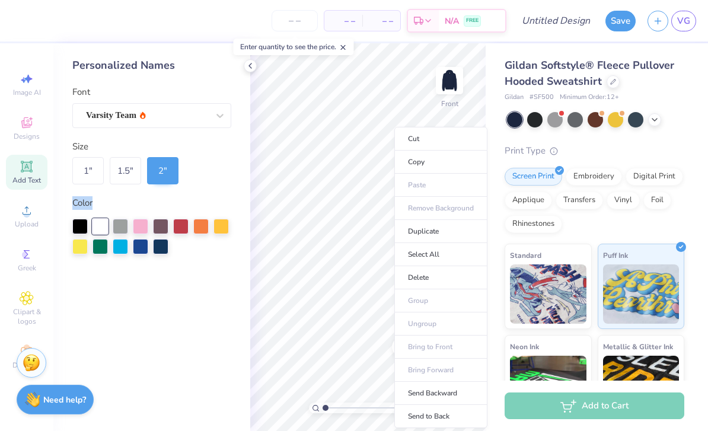
type input "6.71"
click at [689, 103] on div "Gildan Softstyle® Fleece Pullover Hooded Sweatshirt Gildan # SF500 Minimum Orde…" at bounding box center [597, 277] width 222 height 468
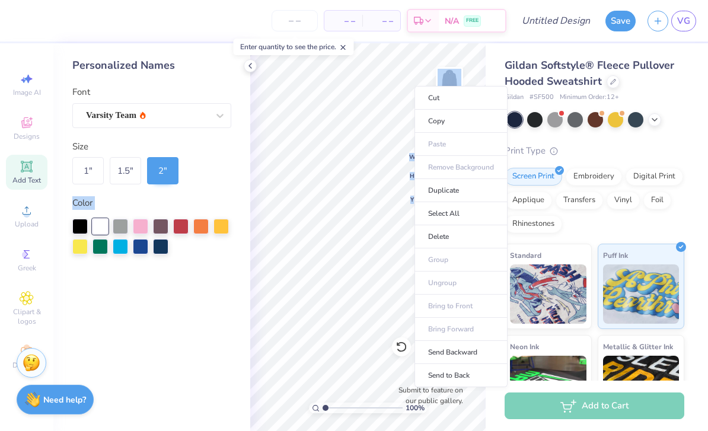
click at [704, 130] on div "Gildan Softstyle® Fleece Pullover Hooded Sweatshirt Gildan # SF500 Minimum Orde…" at bounding box center [597, 277] width 222 height 468
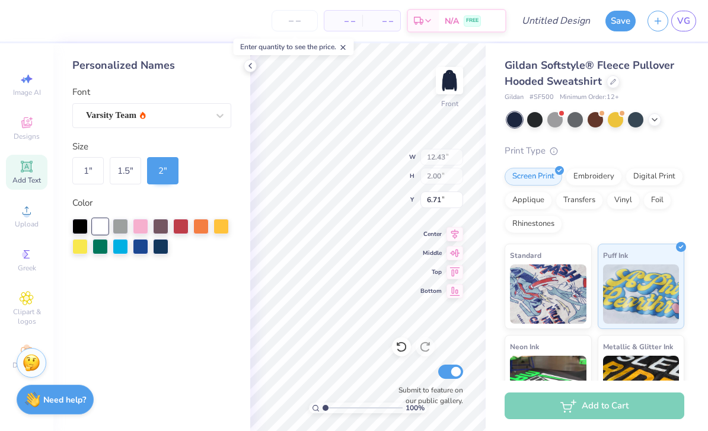
click at [689, 107] on div "Gildan Softstyle® Fleece Pullover Hooded Sweatshirt Gildan # SF500 Minimum Orde…" at bounding box center [597, 277] width 222 height 468
click at [679, 108] on div "Gildan Softstyle® Fleece Pullover Hooded Sweatshirt Gildan # SF500 Minimum Orde…" at bounding box center [595, 285] width 180 height 454
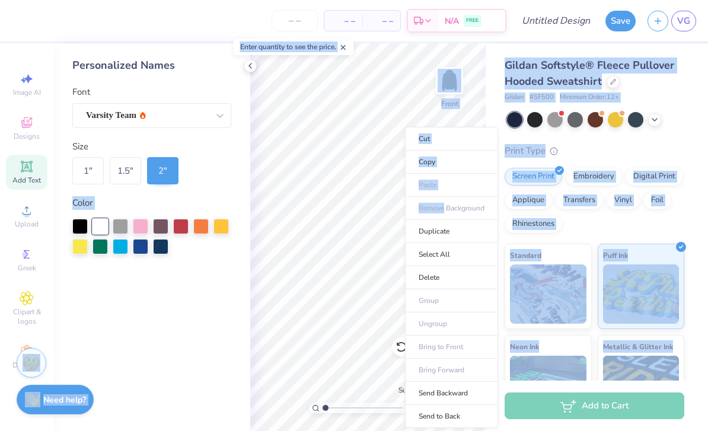
click at [449, 273] on li "Delete" at bounding box center [451, 277] width 93 height 23
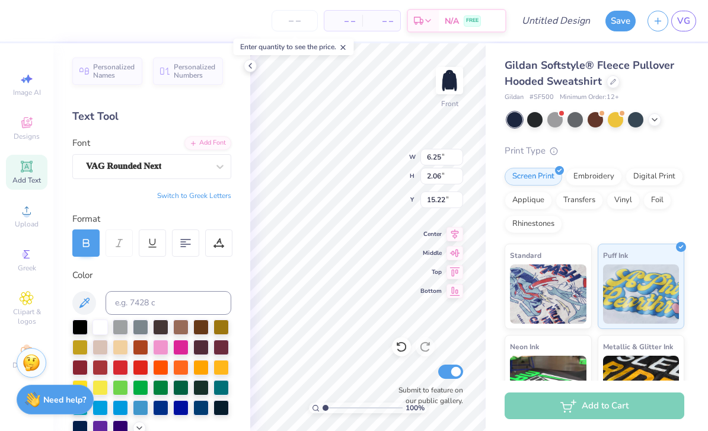
type input "8.17"
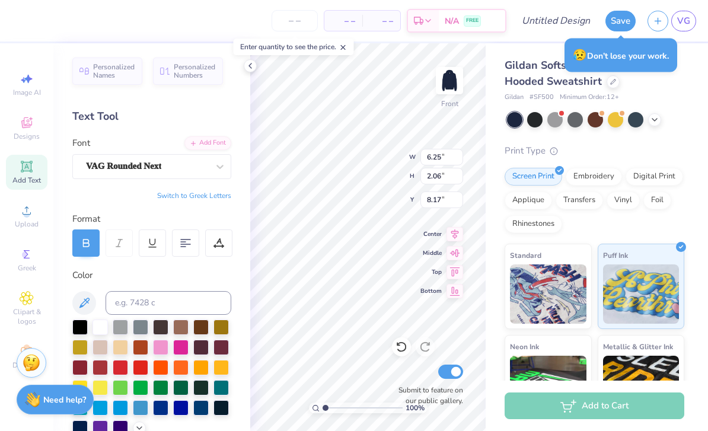
type textarea "g"
type textarea "GIZBORIT"
click at [108, 243] on div at bounding box center [119, 243] width 27 height 27
click at [129, 247] on div at bounding box center [119, 243] width 27 height 27
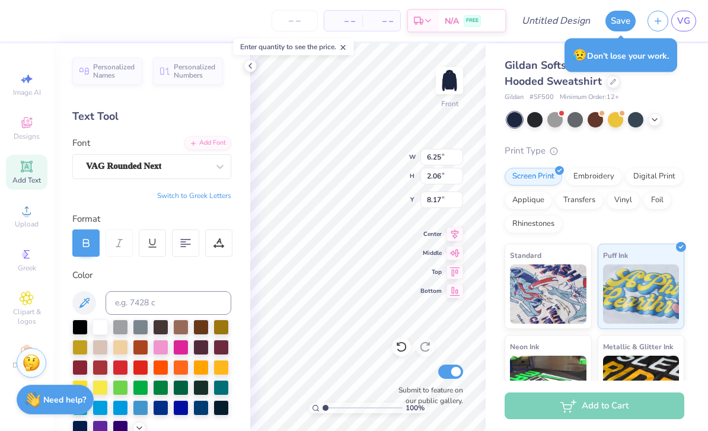
click at [120, 253] on div at bounding box center [119, 243] width 27 height 27
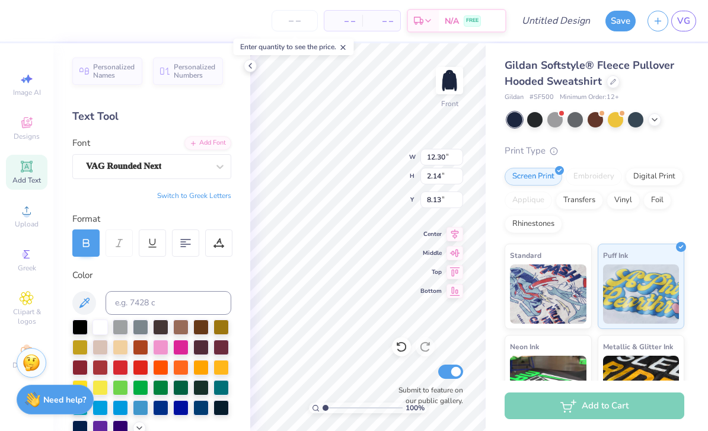
type input "9.62"
click at [129, 250] on div at bounding box center [119, 243] width 27 height 27
